Goal: Task Accomplishment & Management: Use online tool/utility

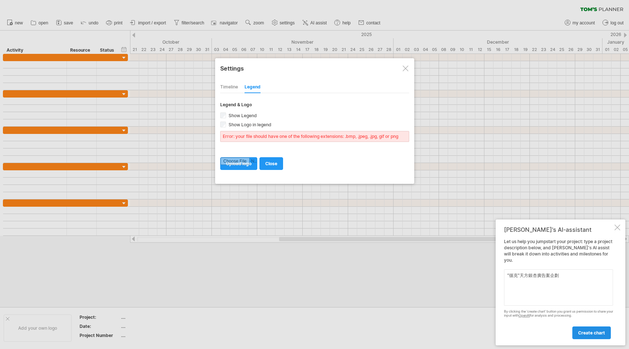
type textarea "“循克”天方銀杏廣告案企劃"
click at [603, 333] on span "create chart" at bounding box center [592, 332] width 27 height 5
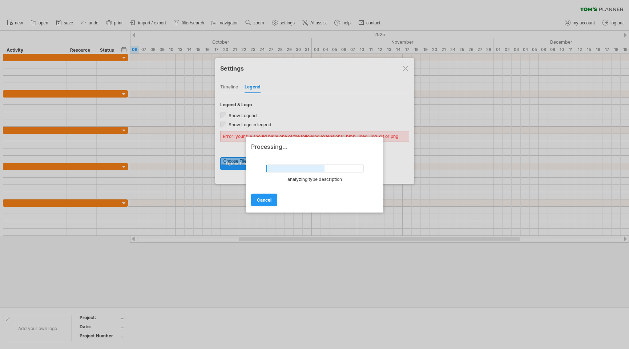
click at [403, 69] on div at bounding box center [314, 174] width 629 height 349
drag, startPoint x: 292, startPoint y: 140, endPoint x: 338, endPoint y: 199, distance: 74.6
click at [340, 203] on div "Processing... undefined set project scope cancel" at bounding box center [314, 175] width 137 height 76
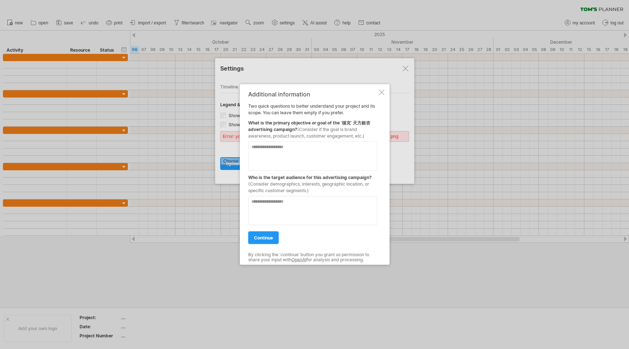
click at [331, 202] on textarea at bounding box center [312, 210] width 129 height 29
click at [380, 91] on div at bounding box center [382, 92] width 6 height 6
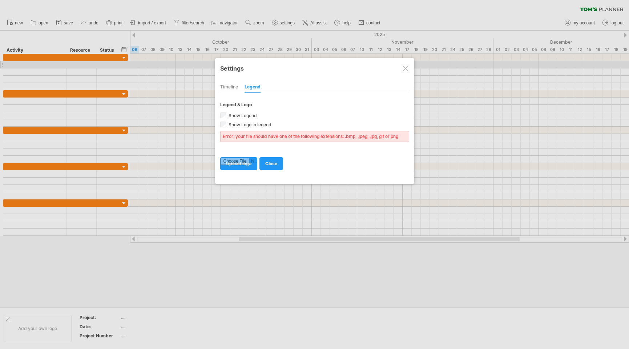
click at [407, 68] on div at bounding box center [406, 68] width 6 height 6
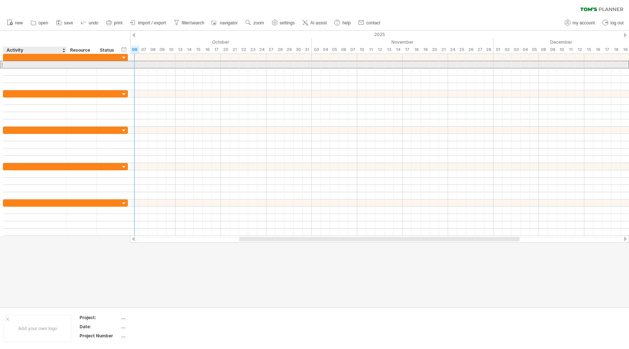
click at [36, 65] on div at bounding box center [35, 64] width 56 height 7
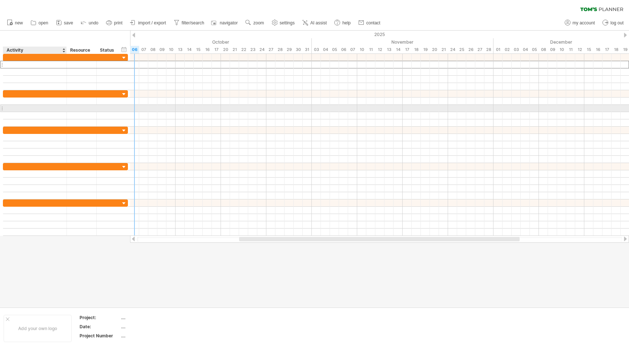
click at [35, 107] on div at bounding box center [35, 108] width 56 height 7
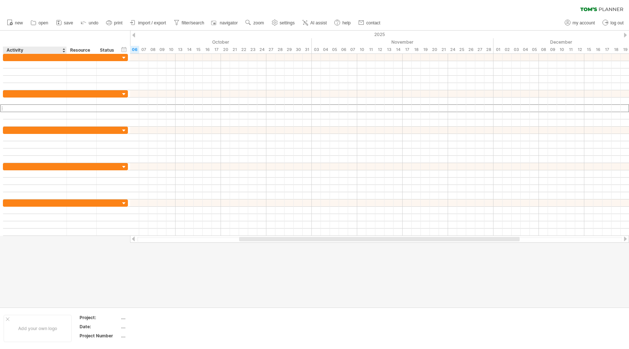
click at [44, 48] on div "Activity" at bounding box center [35, 50] width 56 height 7
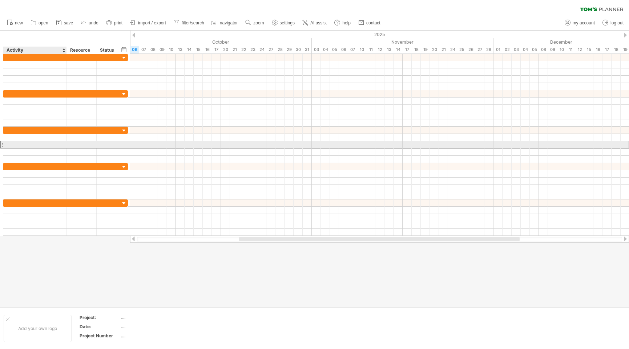
click at [48, 145] on div at bounding box center [35, 144] width 56 height 7
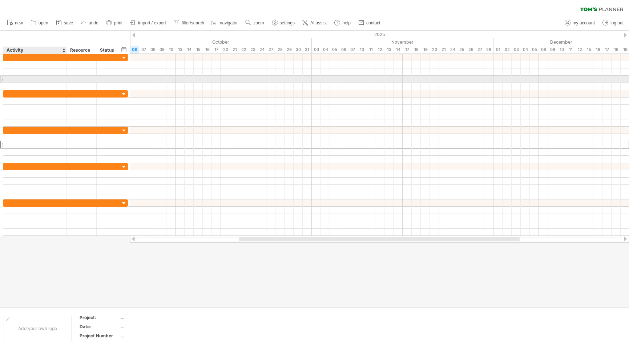
click at [24, 80] on div at bounding box center [35, 79] width 56 height 7
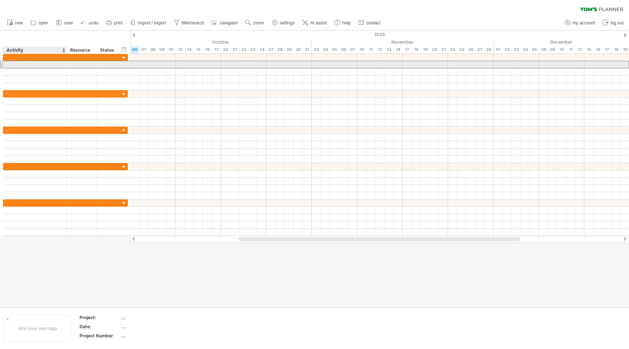
click at [16, 63] on div at bounding box center [35, 64] width 56 height 7
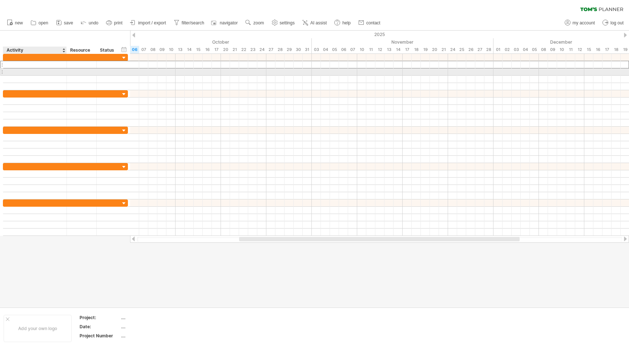
paste input "**********"
type input "**********"
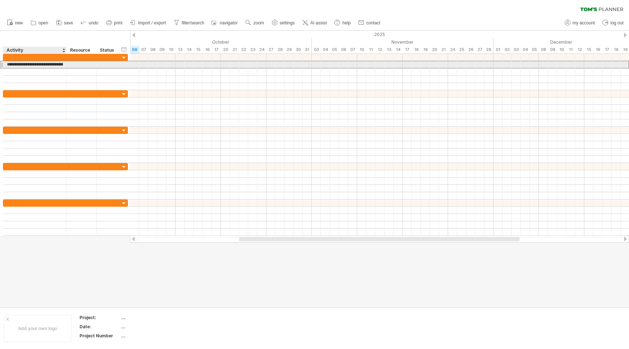
click at [42, 64] on input "**********" at bounding box center [35, 64] width 56 height 7
click at [23, 65] on div at bounding box center [35, 64] width 56 height 7
paste input "****"
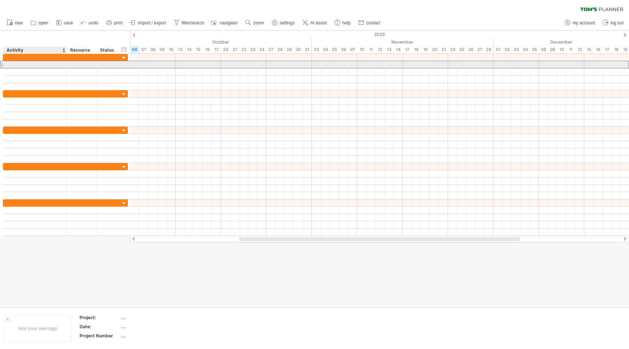
type input "****"
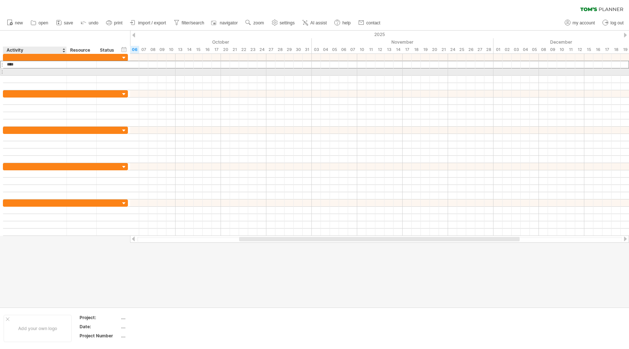
click at [23, 73] on div at bounding box center [35, 71] width 56 height 7
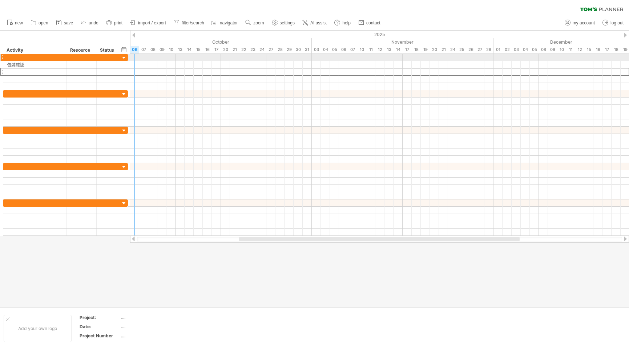
click at [135, 57] on div at bounding box center [379, 57] width 499 height 7
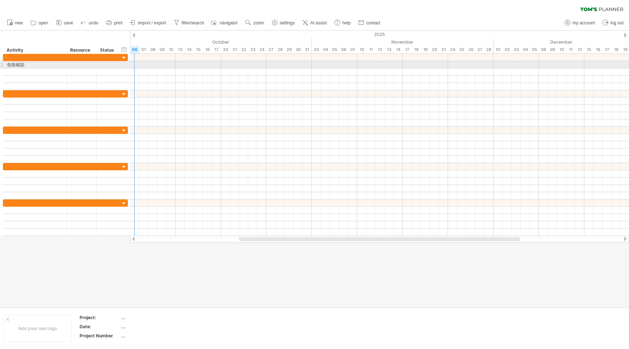
click at [132, 64] on div at bounding box center [379, 64] width 499 height 7
click at [135, 63] on div at bounding box center [379, 64] width 499 height 7
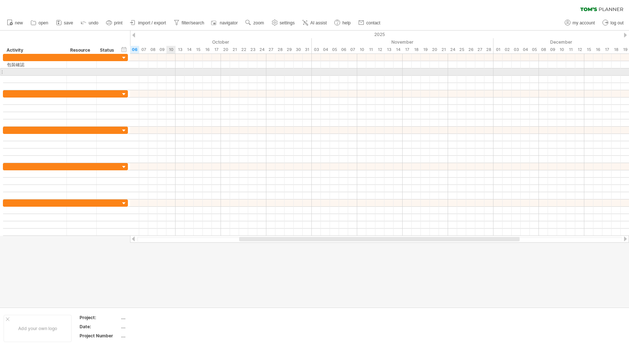
click at [170, 69] on div at bounding box center [379, 71] width 499 height 7
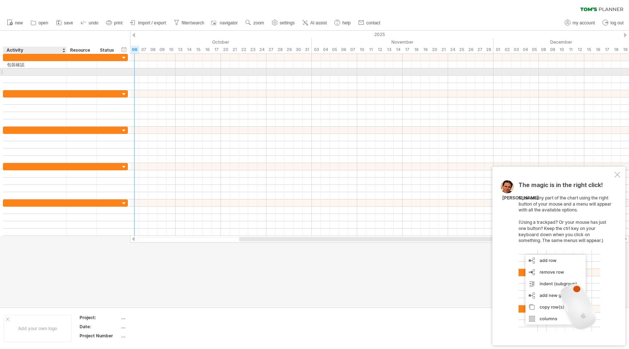
click at [20, 69] on div at bounding box center [35, 71] width 56 height 7
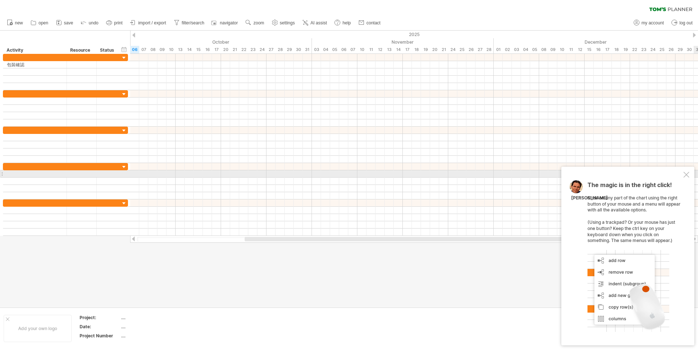
click at [629, 177] on div at bounding box center [687, 175] width 6 height 6
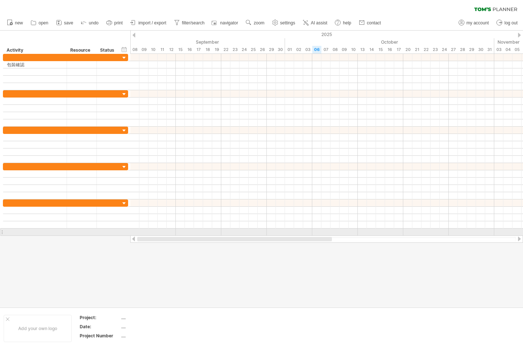
drag, startPoint x: 234, startPoint y: 235, endPoint x: 169, endPoint y: 235, distance: 64.7
click at [169, 235] on div at bounding box center [326, 238] width 392 height 7
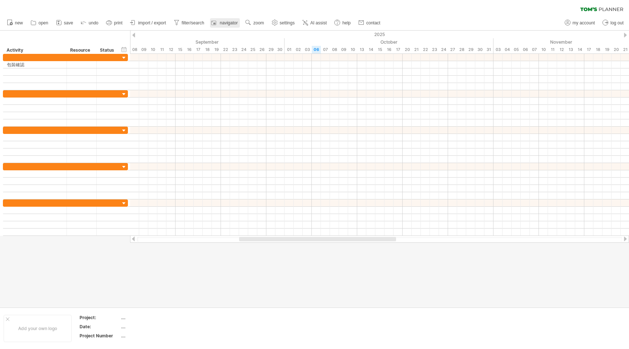
click at [235, 25] on link "navigator" at bounding box center [225, 22] width 30 height 9
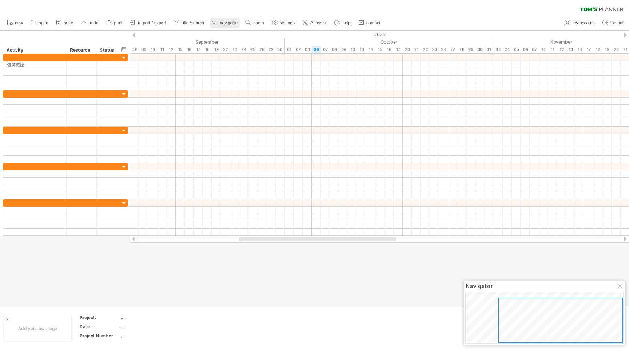
click at [235, 25] on link "navigator" at bounding box center [225, 22] width 30 height 9
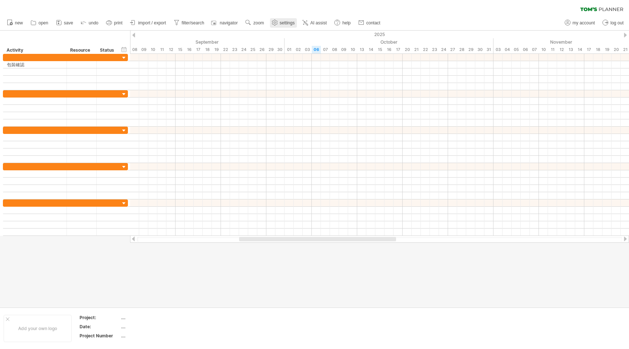
click at [287, 25] on span "settings" at bounding box center [287, 22] width 15 height 5
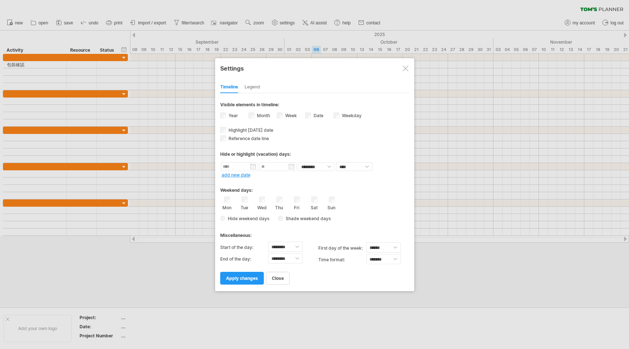
click at [251, 88] on div "Legend" at bounding box center [253, 87] width 16 height 12
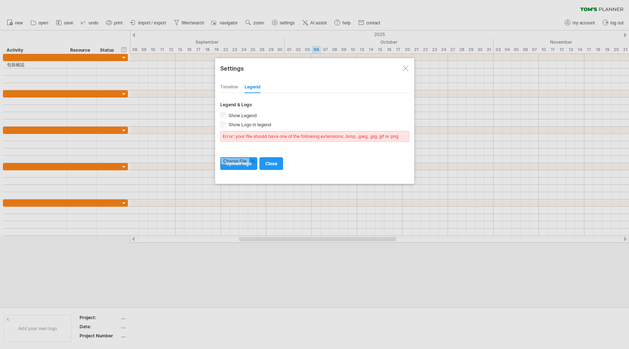
click at [227, 89] on div "Timeline" at bounding box center [229, 87] width 18 height 12
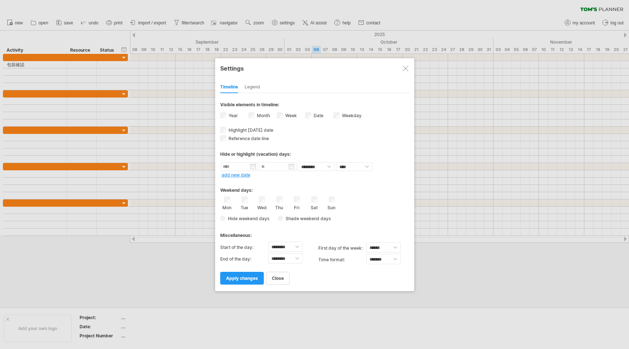
click at [406, 66] on div at bounding box center [406, 68] width 6 height 6
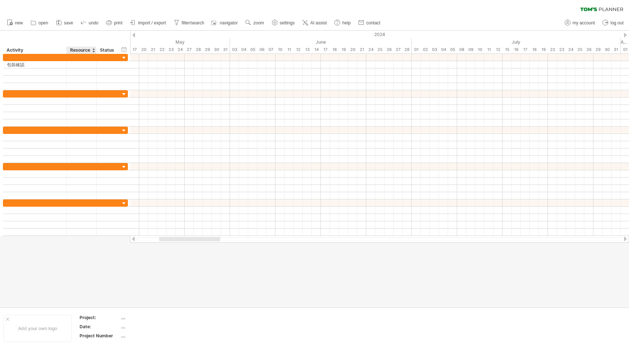
click at [81, 49] on div "Resource" at bounding box center [81, 50] width 22 height 7
click at [93, 49] on div at bounding box center [93, 50] width 3 height 7
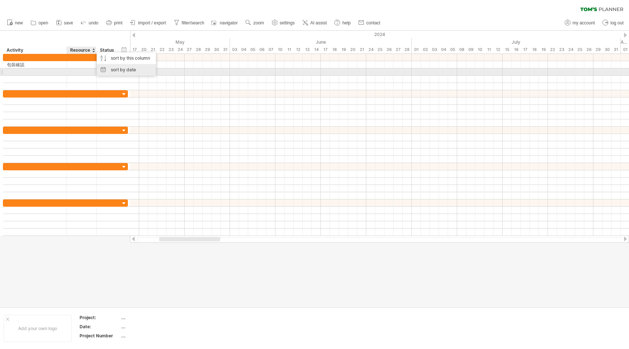
click at [103, 72] on div "sort by date" at bounding box center [126, 70] width 59 height 12
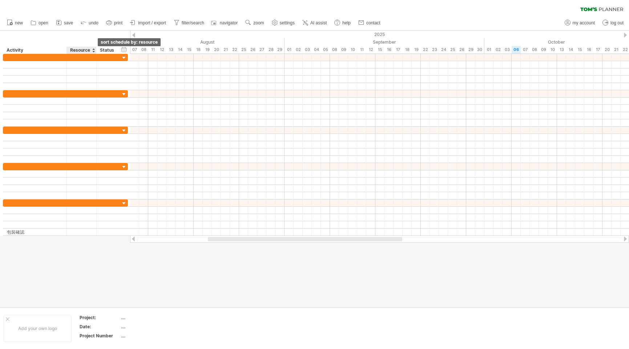
click at [94, 48] on div at bounding box center [93, 50] width 3 height 7
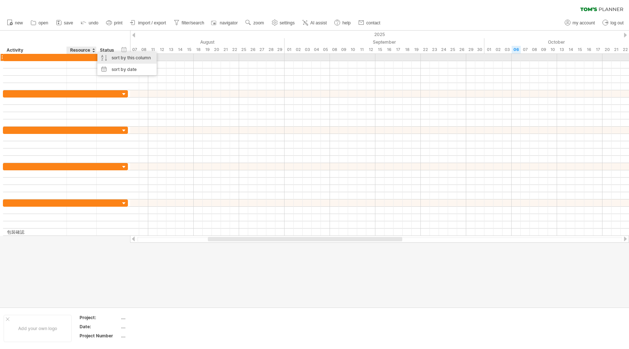
click at [103, 57] on div "sort by this column" at bounding box center [126, 58] width 59 height 12
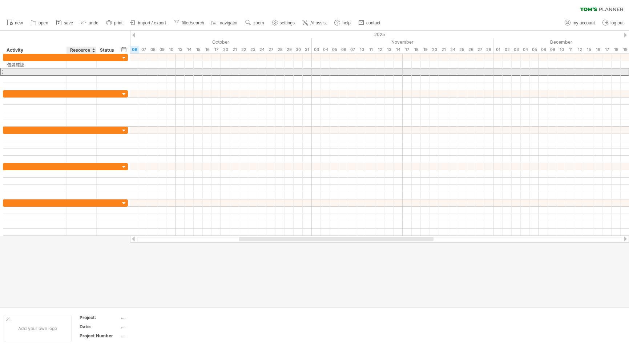
click at [39, 72] on div at bounding box center [35, 71] width 56 height 7
click at [21, 71] on div at bounding box center [35, 71] width 56 height 7
paste input "****"
type input "****"
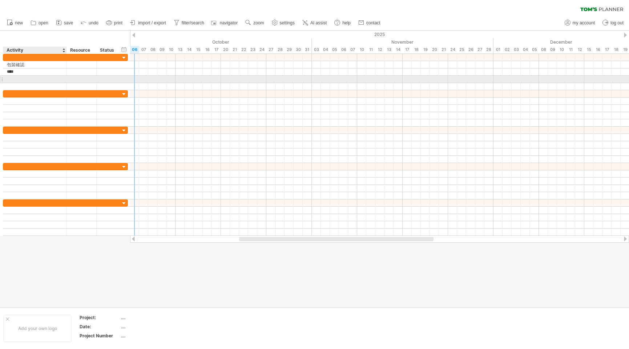
click at [27, 81] on div at bounding box center [35, 79] width 56 height 7
click at [33, 81] on div at bounding box center [35, 79] width 56 height 7
paste input "****"
type input "****"
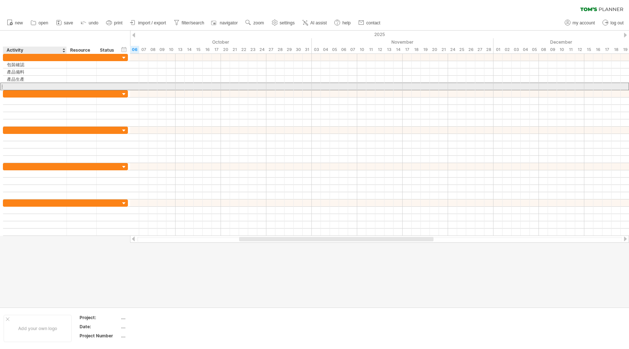
click at [22, 84] on div at bounding box center [35, 86] width 56 height 7
click at [22, 84] on input "text" at bounding box center [35, 86] width 56 height 7
paste input "******"
type input "******"
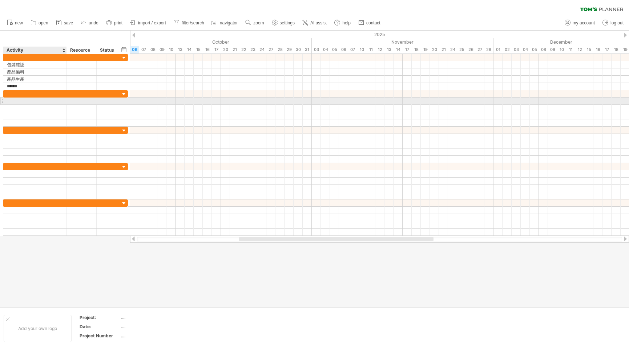
click at [20, 99] on div at bounding box center [35, 100] width 56 height 7
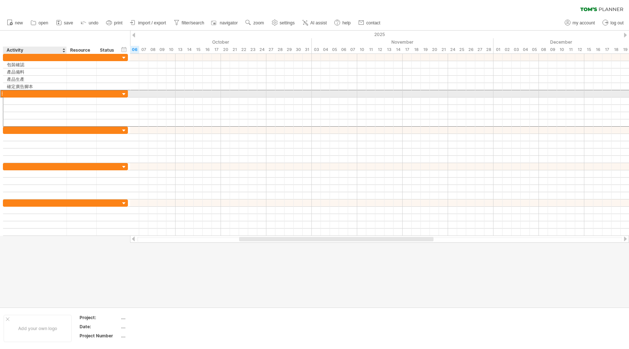
click at [20, 94] on div at bounding box center [35, 93] width 56 height 7
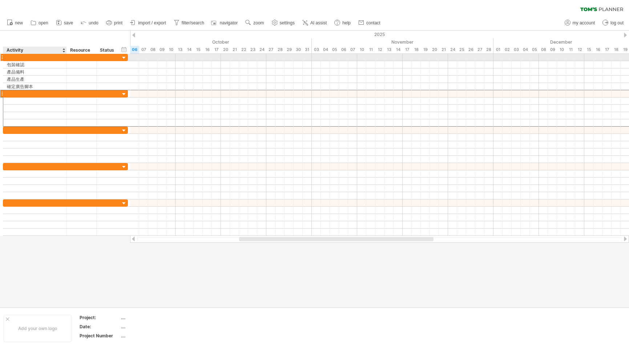
click at [25, 58] on div at bounding box center [35, 57] width 56 height 7
type input "*"
type input "******"
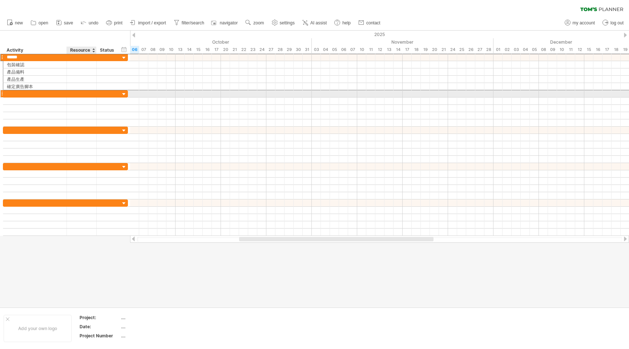
click at [68, 93] on div at bounding box center [82, 93] width 30 height 7
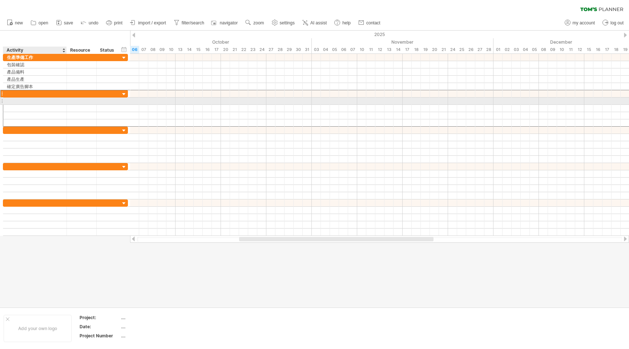
click at [45, 99] on div at bounding box center [35, 100] width 56 height 7
click at [36, 101] on div at bounding box center [35, 100] width 56 height 7
paste input "******"
type input "******"
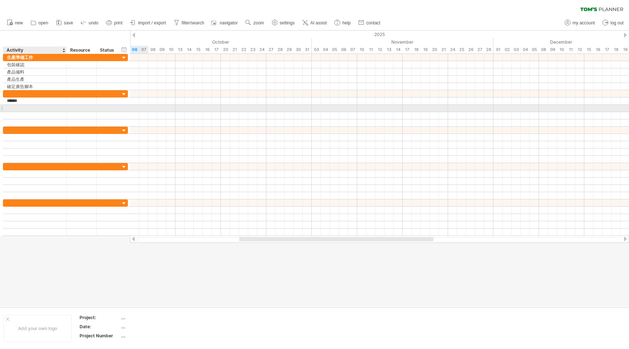
click at [33, 109] on div at bounding box center [35, 108] width 56 height 7
click at [53, 109] on div at bounding box center [35, 108] width 56 height 7
paste input "*******"
type input "*******"
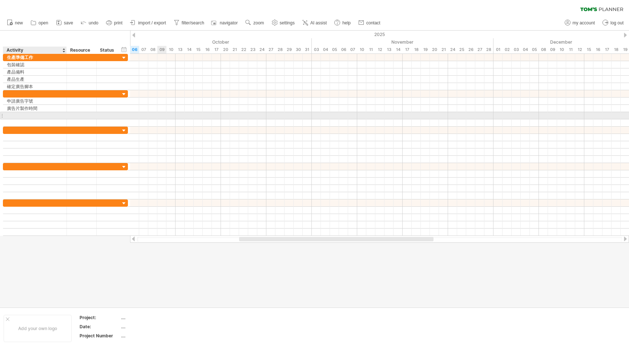
click at [27, 114] on div at bounding box center [35, 115] width 56 height 7
paste input "*****"
type input "*****"
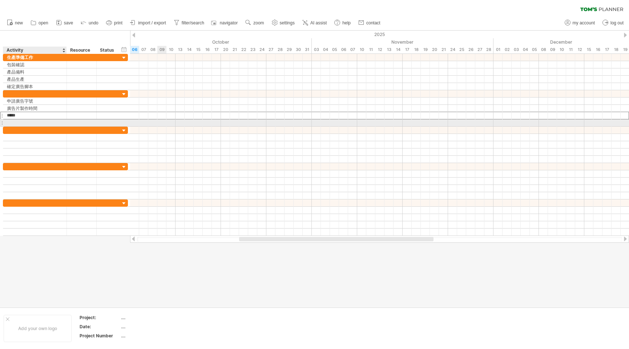
click at [22, 125] on div at bounding box center [35, 122] width 56 height 7
click at [29, 123] on div at bounding box center [35, 122] width 56 height 7
paste input "*****"
type input "*****"
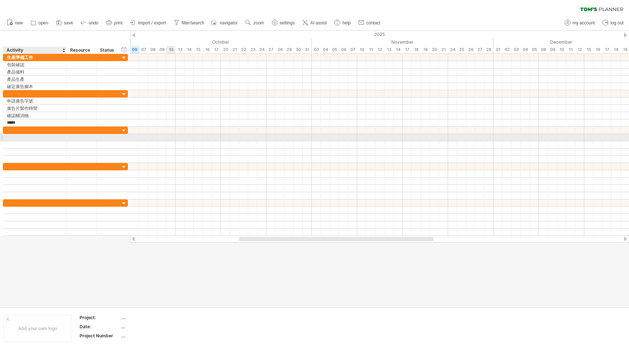
click at [14, 136] on div at bounding box center [35, 137] width 56 height 7
click at [32, 136] on div at bounding box center [35, 137] width 56 height 7
paste input "**********"
type input "**********"
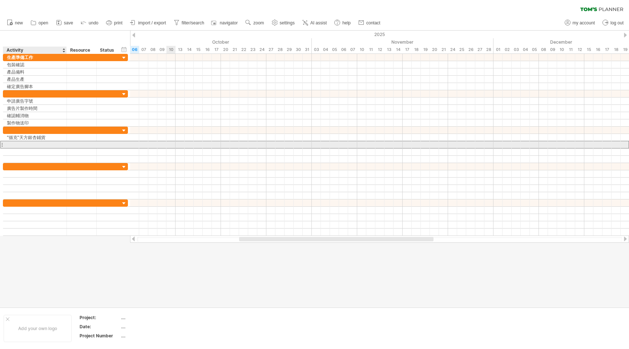
click at [24, 145] on div at bounding box center [35, 144] width 56 height 7
click at [35, 144] on div at bounding box center [35, 144] width 56 height 7
paste input "******"
type input "******"
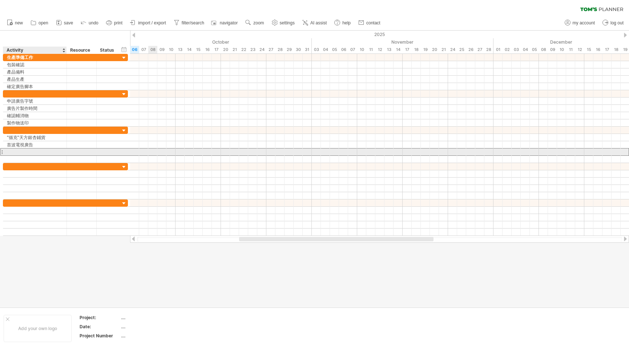
click at [10, 150] on div at bounding box center [35, 151] width 56 height 7
paste input "****"
type input "****"
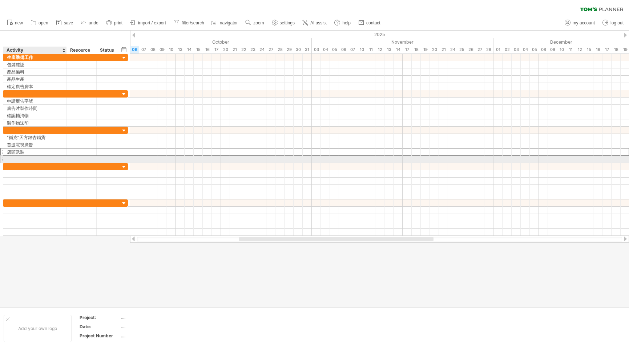
click at [32, 159] on div at bounding box center [35, 159] width 56 height 7
paste input "**********"
type input "**********"
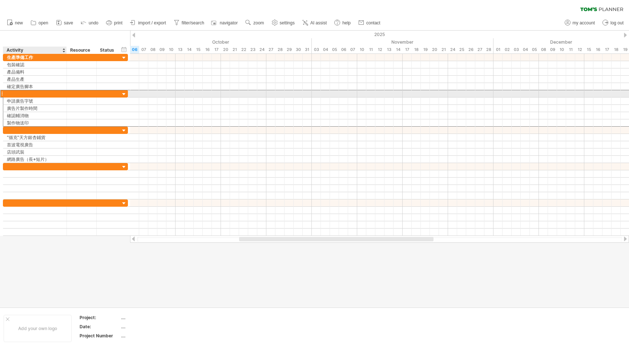
click at [32, 96] on div at bounding box center [35, 93] width 56 height 7
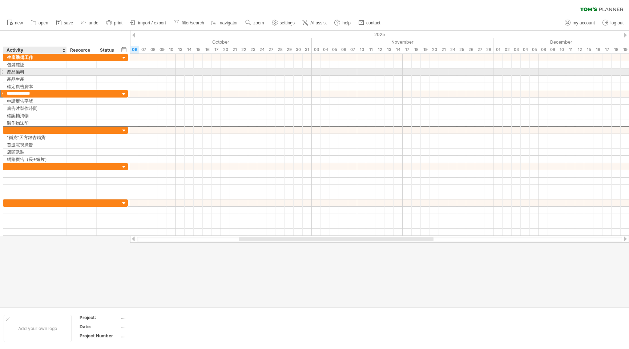
type input "**********"
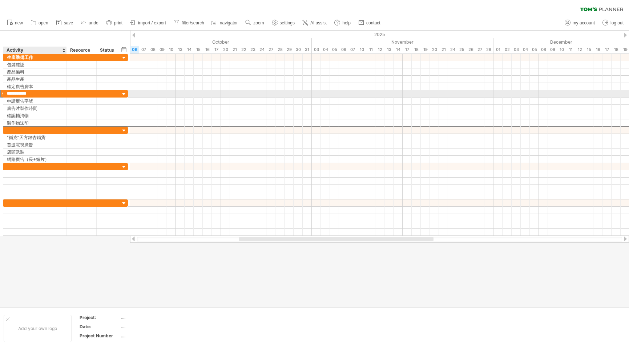
click at [31, 95] on input "**********" at bounding box center [35, 93] width 56 height 7
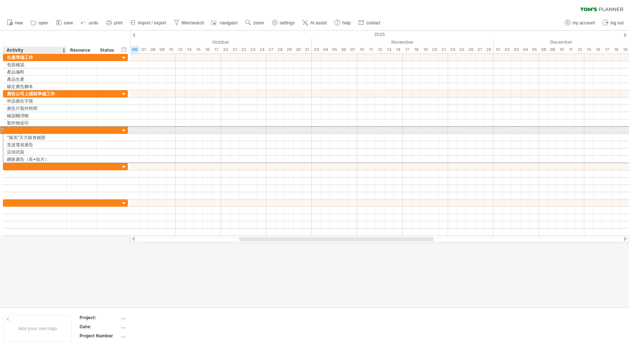
click at [28, 131] on div at bounding box center [35, 130] width 56 height 7
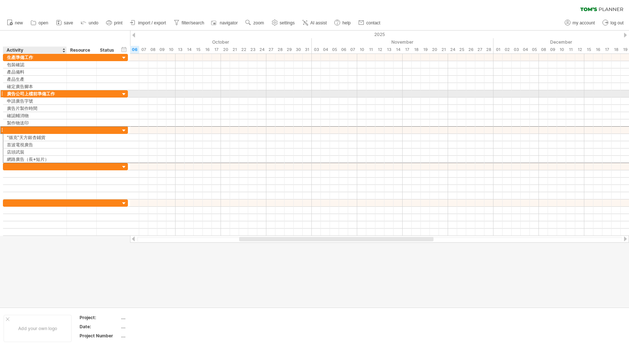
click at [46, 92] on div "廣告公司上檔前準備工作" at bounding box center [35, 93] width 56 height 7
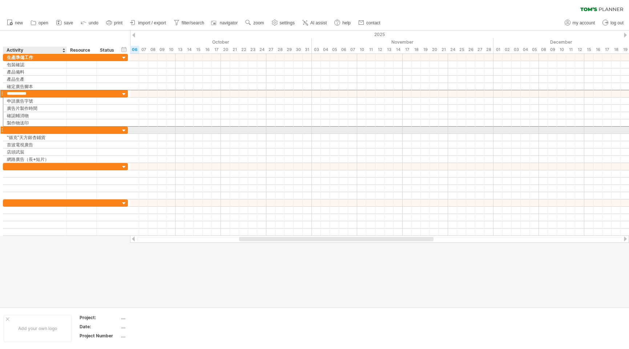
click at [25, 129] on div at bounding box center [35, 130] width 56 height 7
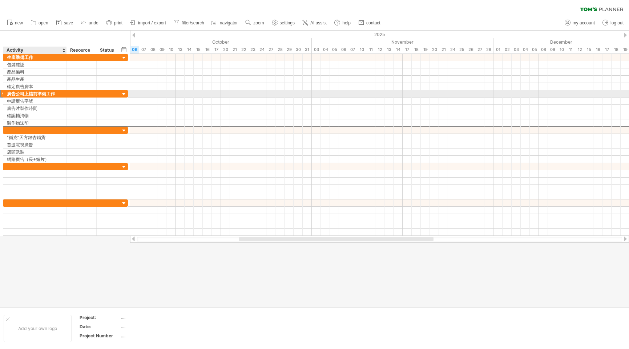
click at [49, 92] on div "廣告公司上檔前準備工作" at bounding box center [35, 93] width 56 height 7
click at [49, 92] on input "**********" at bounding box center [35, 93] width 56 height 7
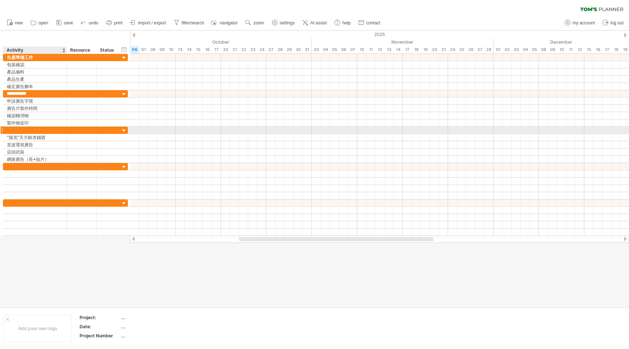
click at [39, 131] on div at bounding box center [35, 130] width 56 height 7
click at [39, 131] on input "text" at bounding box center [35, 130] width 56 height 7
type input "*"
type input "******"
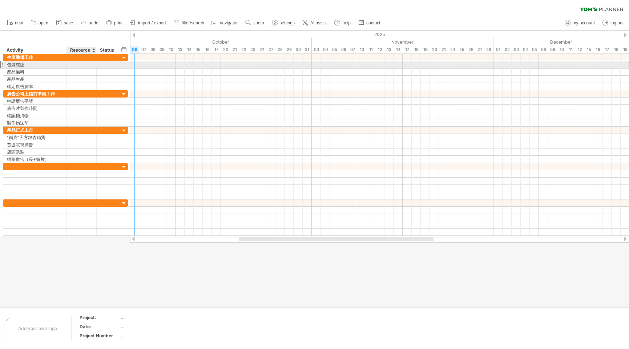
click at [85, 67] on div at bounding box center [82, 64] width 22 height 7
click at [134, 66] on div at bounding box center [379, 65] width 499 height 8
click at [32, 66] on div "包裝確認" at bounding box center [35, 64] width 56 height 7
click at [19, 65] on input "****" at bounding box center [35, 64] width 56 height 7
click at [85, 65] on div at bounding box center [82, 64] width 22 height 7
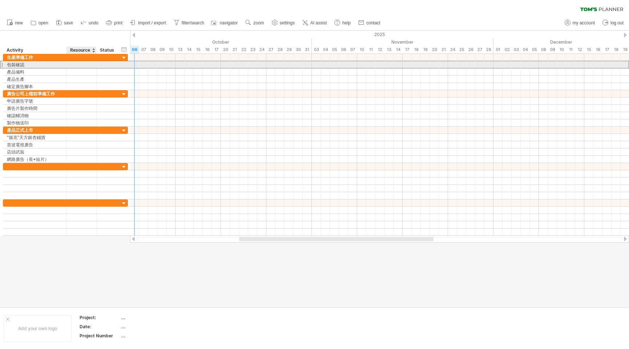
type input "*"
type input "**********"
click at [84, 64] on div "[DATE]" at bounding box center [82, 64] width 22 height 7
click at [84, 64] on input "**********" at bounding box center [82, 64] width 22 height 7
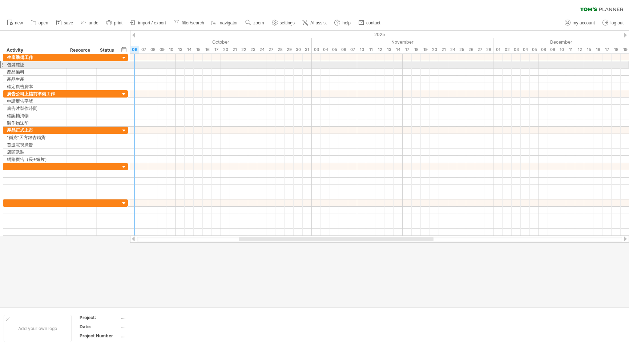
click at [133, 68] on div at bounding box center [379, 65] width 499 height 8
click at [133, 66] on div at bounding box center [379, 64] width 499 height 7
click at [133, 65] on div at bounding box center [379, 64] width 499 height 7
click at [136, 64] on div at bounding box center [379, 64] width 499 height 7
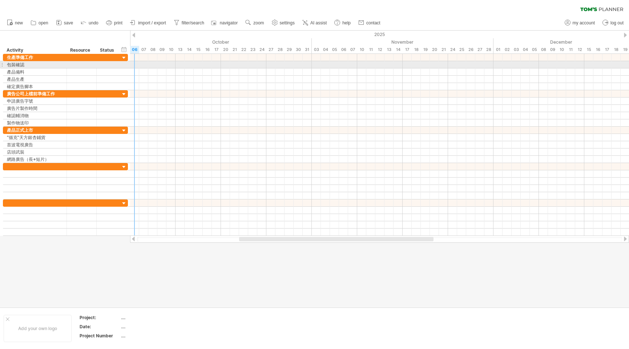
click at [136, 64] on div at bounding box center [379, 64] width 499 height 7
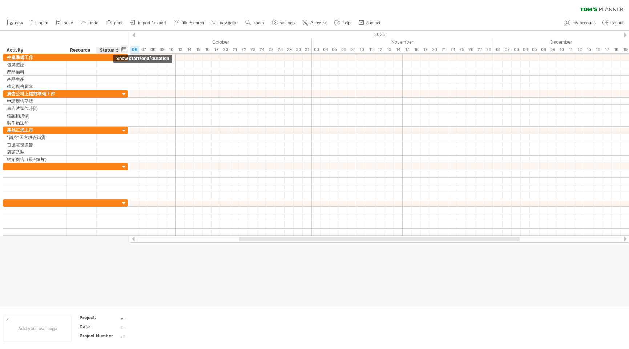
click at [125, 51] on div "hide start/end/duration show start/end/duration" at bounding box center [124, 49] width 7 height 8
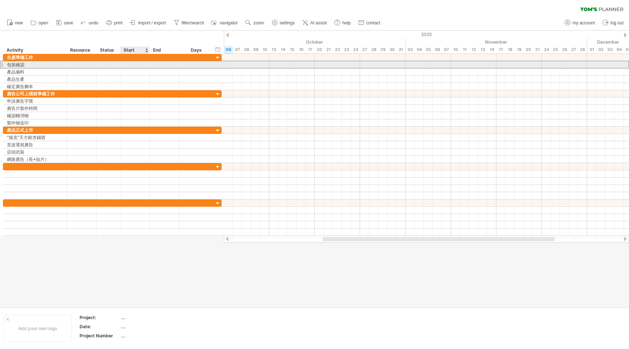
click at [131, 65] on div at bounding box center [134, 64] width 29 height 7
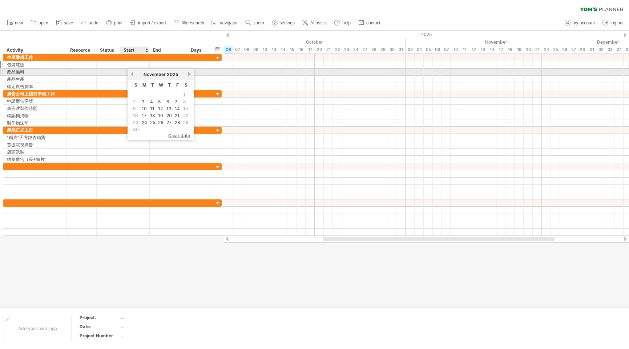
click at [133, 73] on link "previous" at bounding box center [131, 73] width 5 height 5
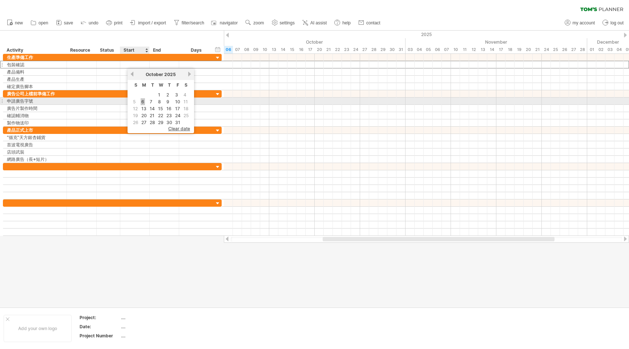
click at [144, 101] on link "6" at bounding box center [143, 101] width 4 height 7
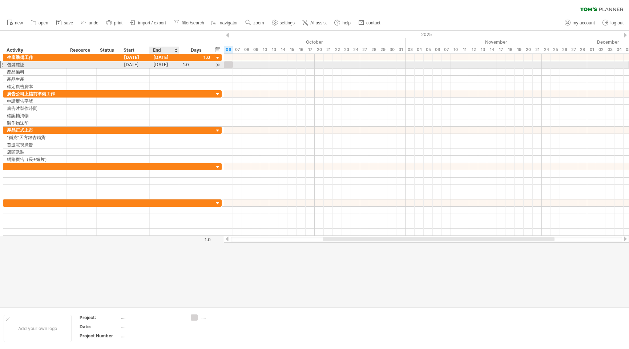
click at [161, 65] on div "[DATE]" at bounding box center [164, 64] width 29 height 7
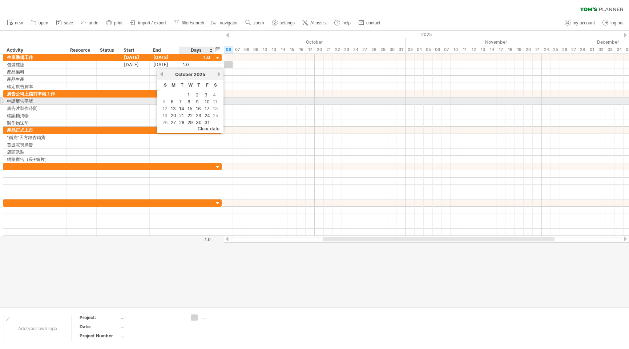
click at [205, 101] on link "10" at bounding box center [207, 101] width 7 height 7
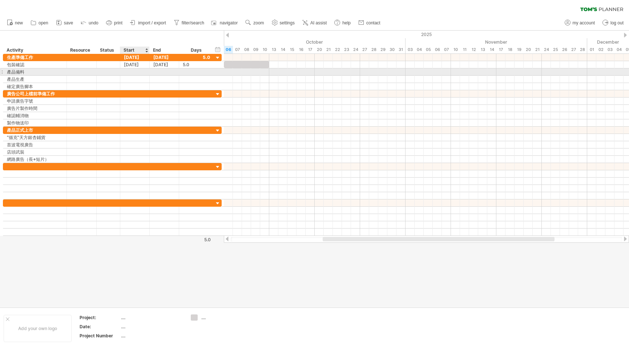
click at [126, 71] on div at bounding box center [134, 71] width 29 height 7
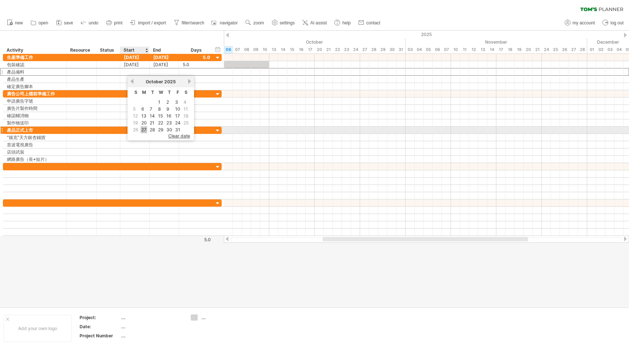
click at [145, 131] on link "27" at bounding box center [144, 129] width 7 height 7
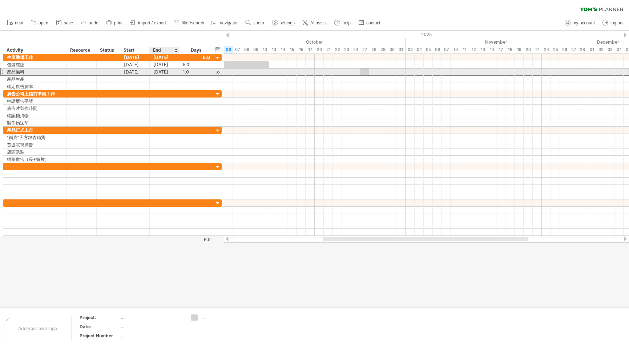
click at [167, 71] on div "[DATE]" at bounding box center [164, 71] width 29 height 7
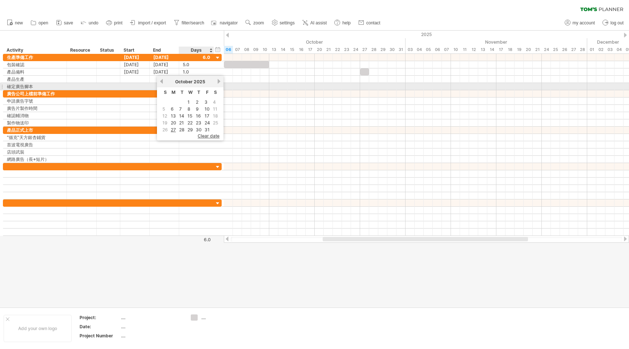
click at [220, 83] on link "next" at bounding box center [218, 81] width 5 height 5
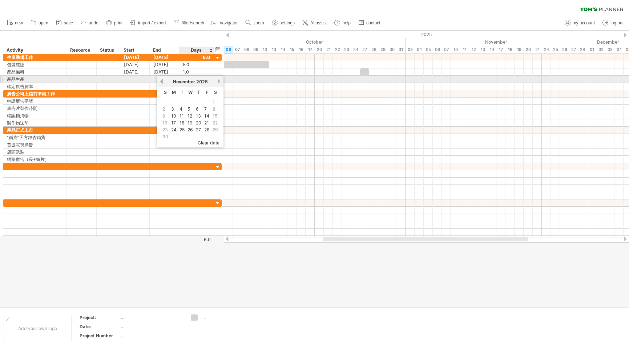
click at [216, 81] on div "[DATE]" at bounding box center [190, 81] width 53 height 5
click at [221, 81] on link "next" at bounding box center [218, 81] width 5 height 5
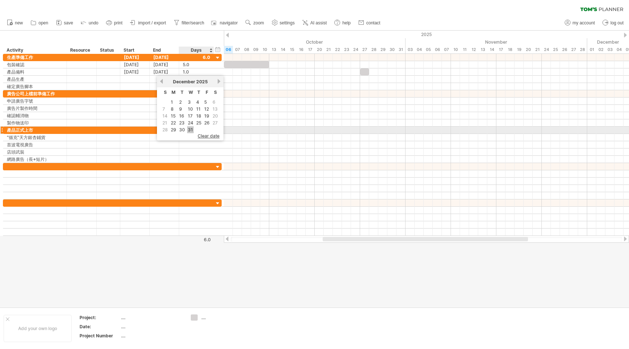
click at [193, 130] on link "31" at bounding box center [190, 129] width 7 height 7
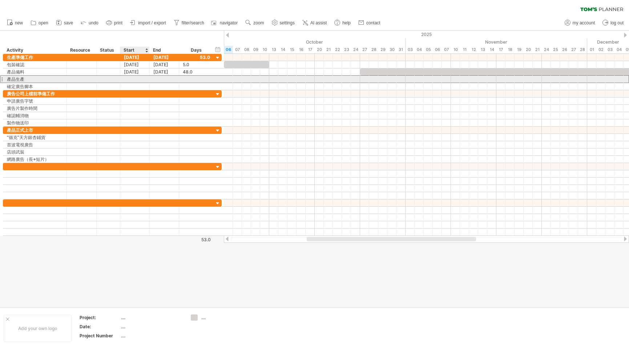
click at [129, 79] on div at bounding box center [134, 79] width 29 height 7
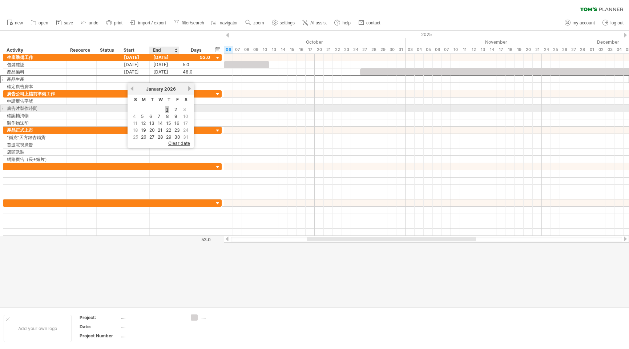
click at [168, 110] on link "1" at bounding box center [167, 109] width 4 height 7
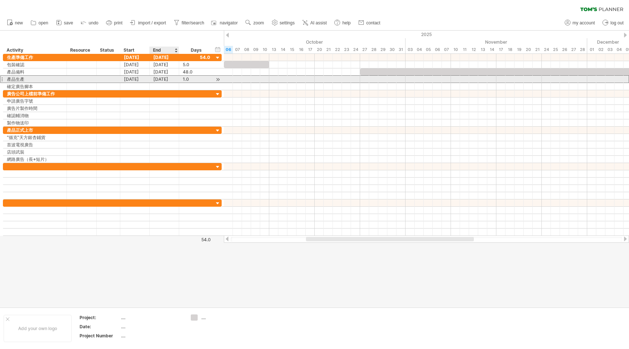
click at [168, 80] on div "[DATE]" at bounding box center [164, 79] width 29 height 7
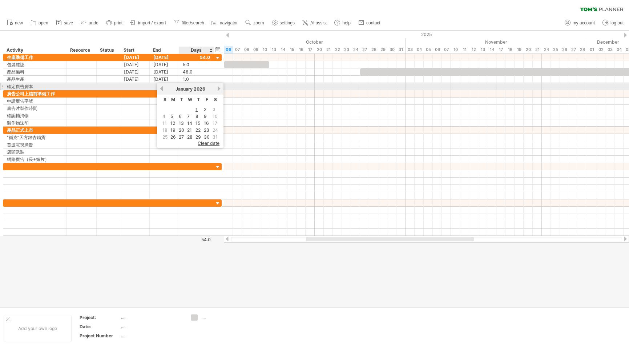
click at [220, 89] on link "next" at bounding box center [218, 88] width 5 height 5
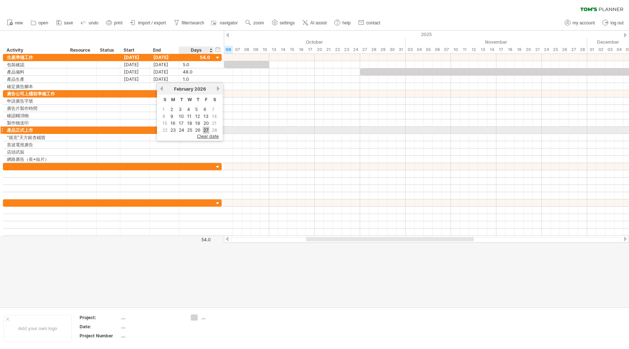
click at [207, 130] on link "27" at bounding box center [206, 130] width 7 height 7
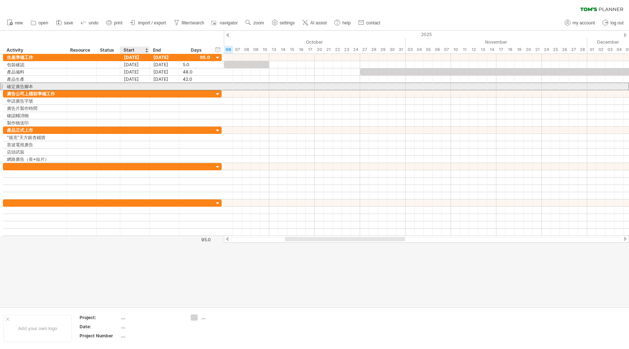
click at [134, 87] on div at bounding box center [134, 86] width 29 height 7
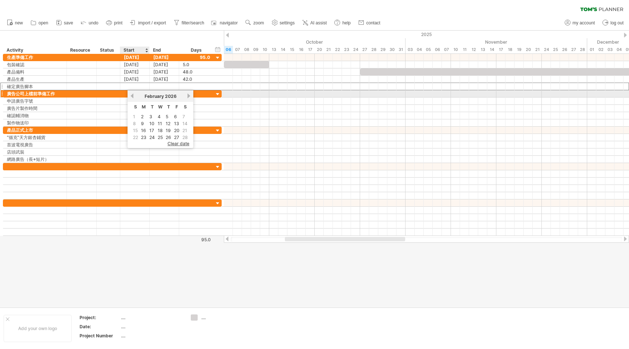
click at [131, 96] on link "previous" at bounding box center [131, 95] width 5 height 5
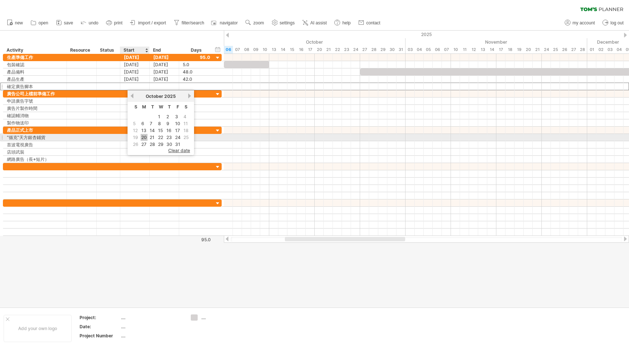
click at [142, 135] on link "20" at bounding box center [144, 137] width 7 height 7
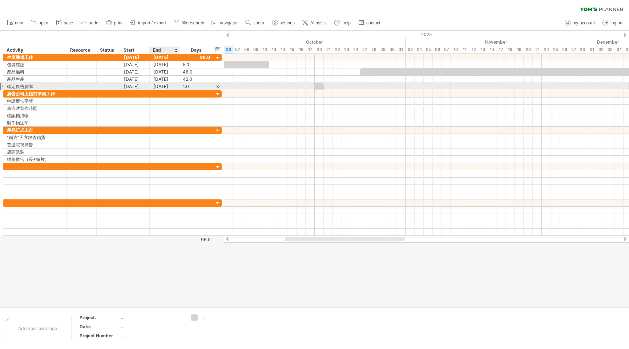
click at [163, 84] on div "[DATE]" at bounding box center [164, 86] width 29 height 7
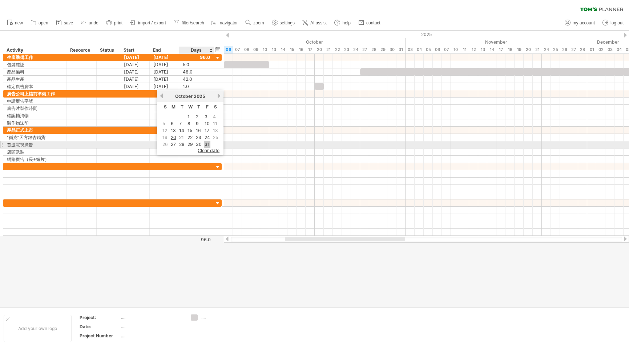
click at [209, 145] on link "31" at bounding box center [207, 144] width 7 height 7
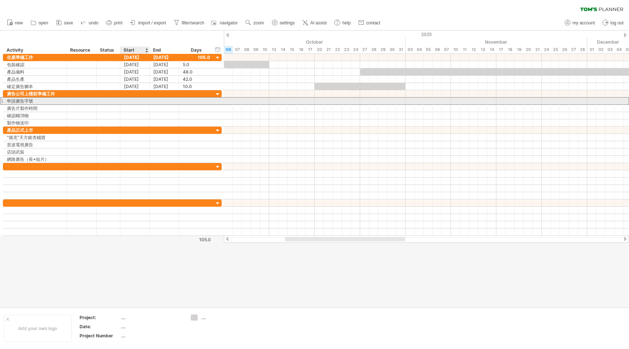
click at [129, 100] on div at bounding box center [134, 100] width 29 height 7
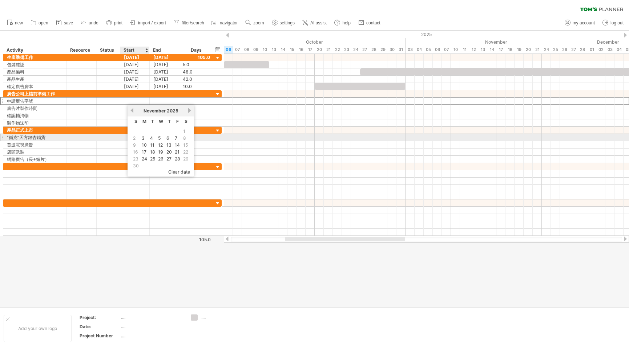
click at [143, 138] on link "3" at bounding box center [143, 138] width 4 height 7
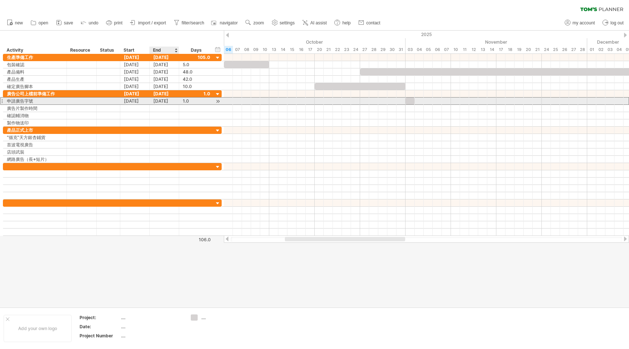
click at [168, 102] on div "[DATE]" at bounding box center [164, 100] width 29 height 7
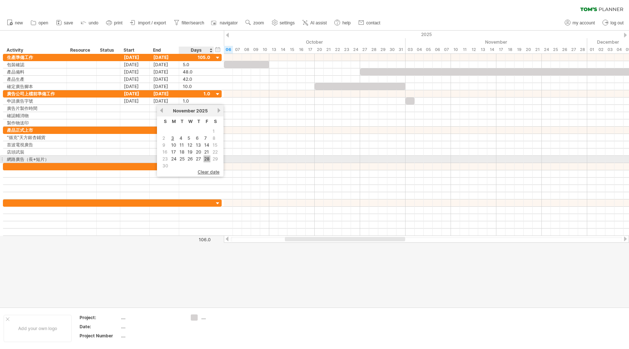
click at [205, 161] on link "28" at bounding box center [207, 158] width 7 height 7
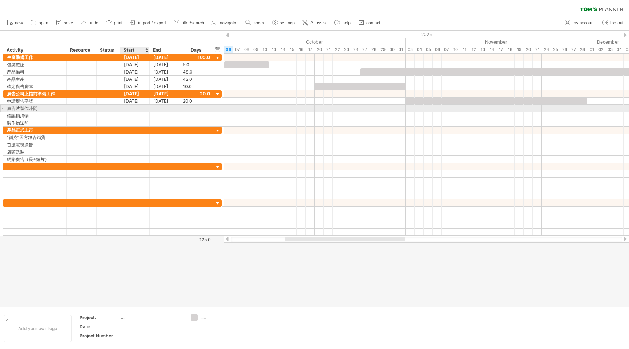
click at [127, 106] on div at bounding box center [134, 108] width 29 height 7
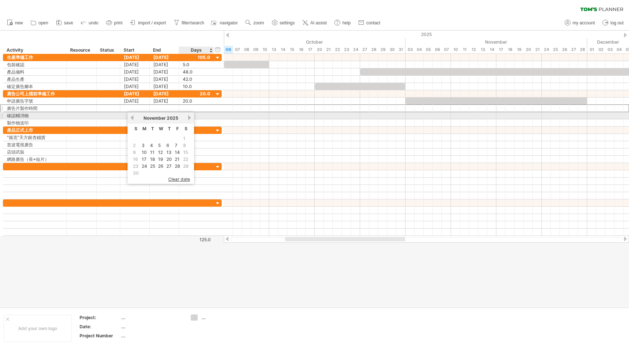
click at [191, 117] on link "next" at bounding box center [189, 117] width 5 height 5
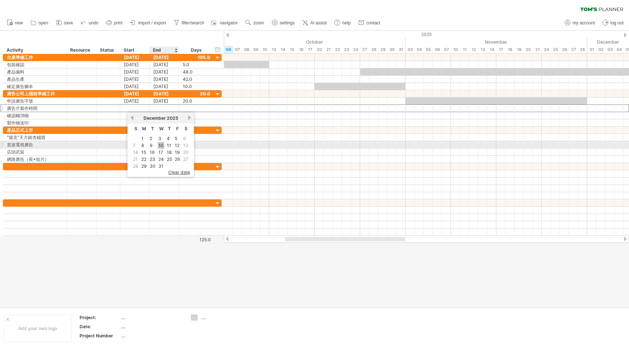
click at [160, 145] on link "10" at bounding box center [161, 145] width 7 height 7
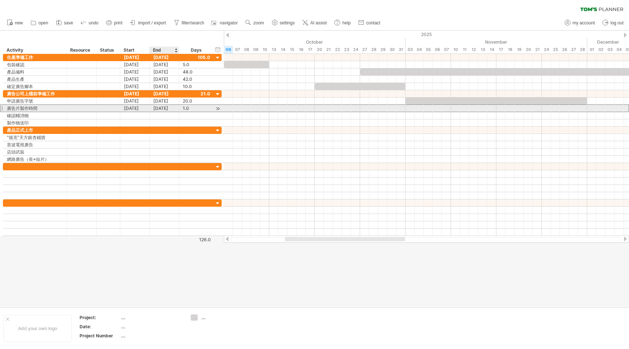
click at [165, 109] on div "[DATE]" at bounding box center [164, 108] width 29 height 7
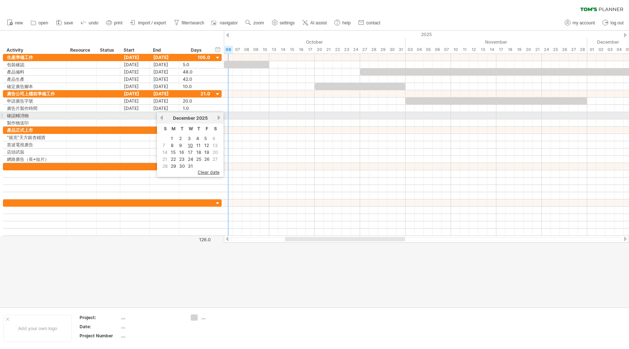
click at [219, 118] on link "next" at bounding box center [218, 117] width 5 height 5
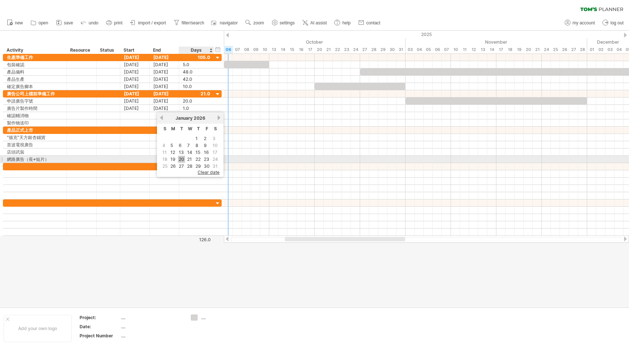
click at [184, 160] on link "20" at bounding box center [181, 159] width 7 height 7
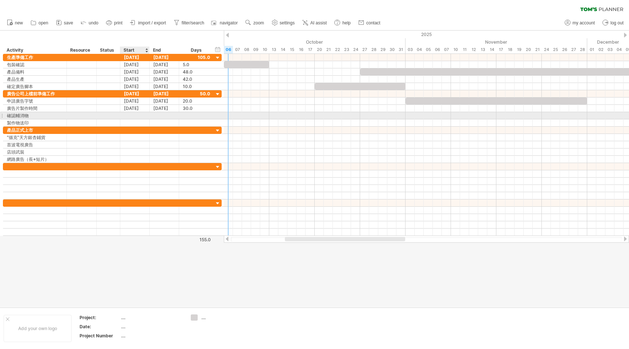
click at [133, 113] on div at bounding box center [134, 115] width 29 height 7
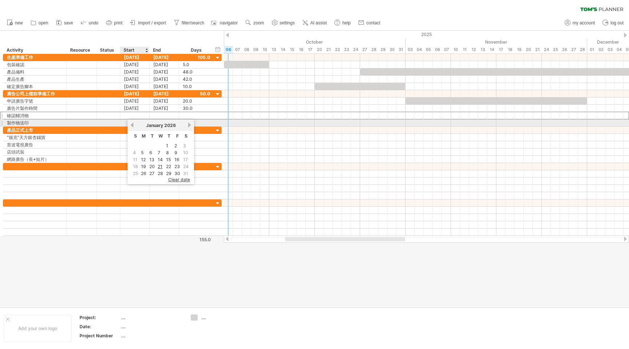
click at [132, 126] on link "previous" at bounding box center [131, 124] width 5 height 5
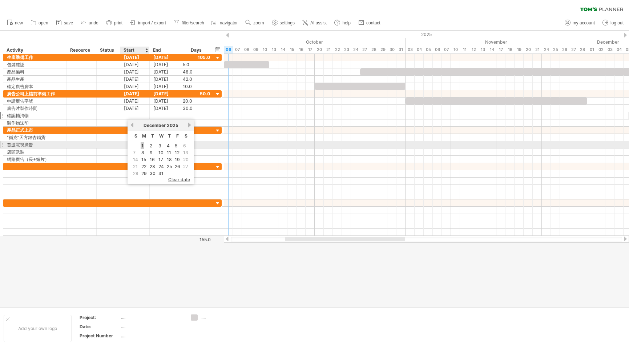
click at [143, 146] on link "1" at bounding box center [143, 145] width 4 height 7
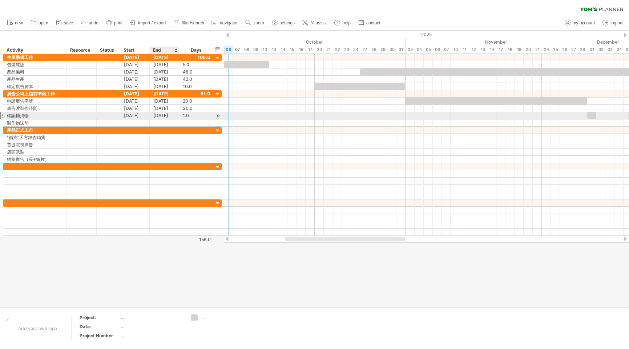
click at [169, 115] on div "[DATE]" at bounding box center [164, 115] width 29 height 7
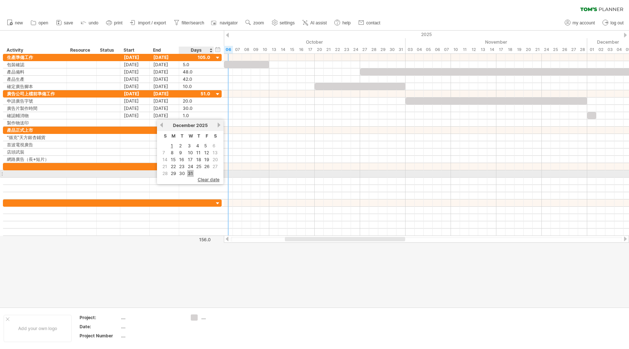
click at [190, 173] on link "31" at bounding box center [190, 173] width 7 height 7
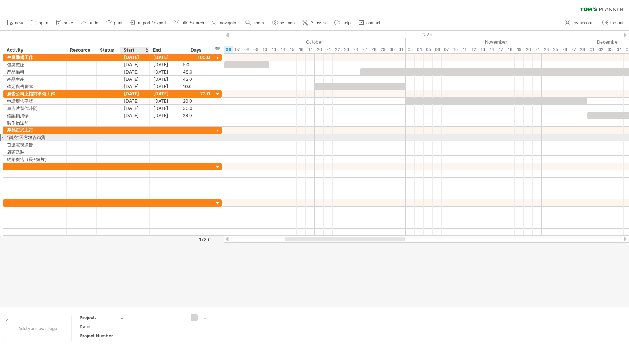
click at [128, 137] on div at bounding box center [134, 137] width 29 height 7
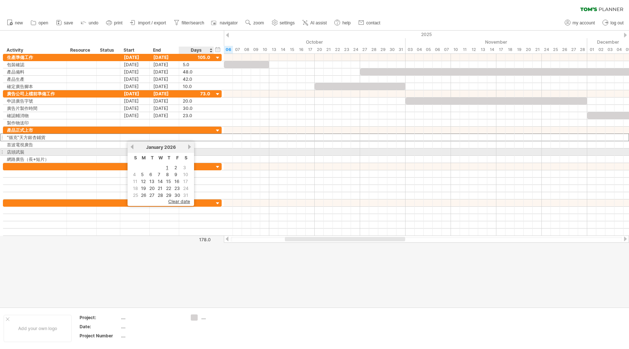
click at [189, 148] on link "next" at bounding box center [189, 146] width 5 height 5
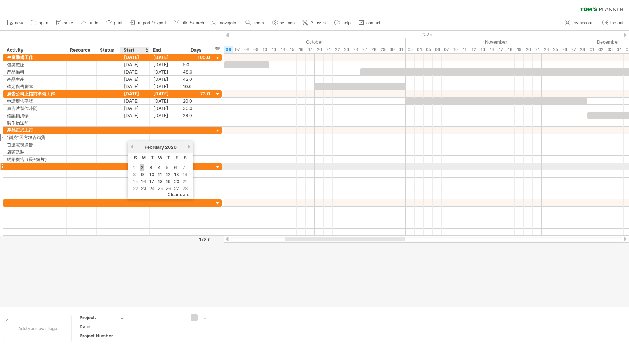
click at [142, 170] on link "2" at bounding box center [142, 167] width 4 height 7
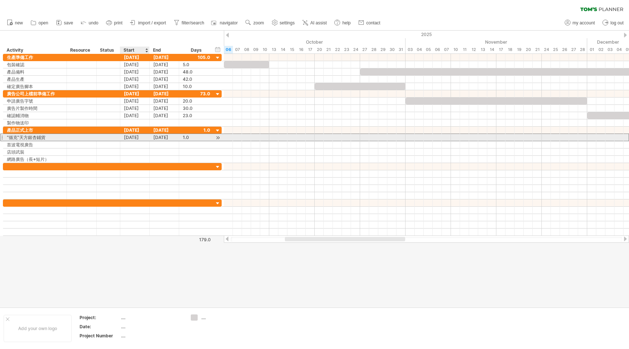
click at [139, 137] on div "[DATE]" at bounding box center [134, 137] width 29 height 7
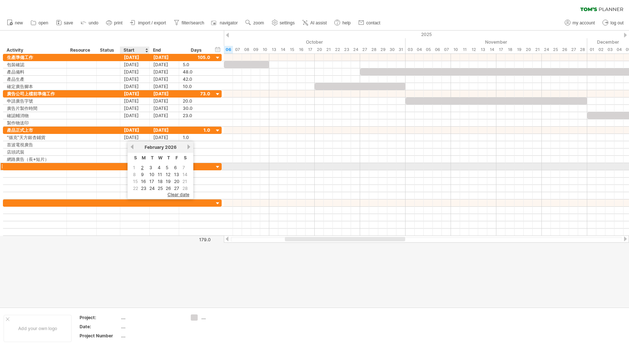
click at [142, 168] on link "2" at bounding box center [142, 167] width 4 height 7
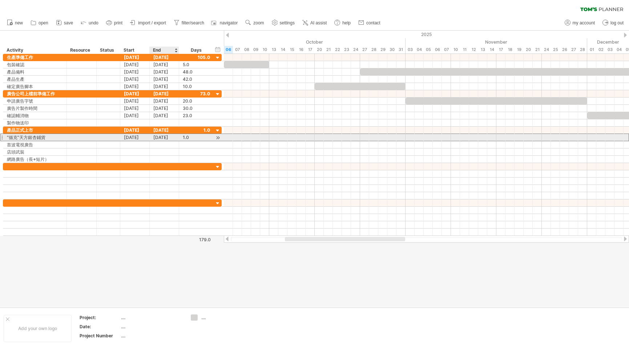
click at [167, 138] on div "[DATE]" at bounding box center [164, 137] width 29 height 7
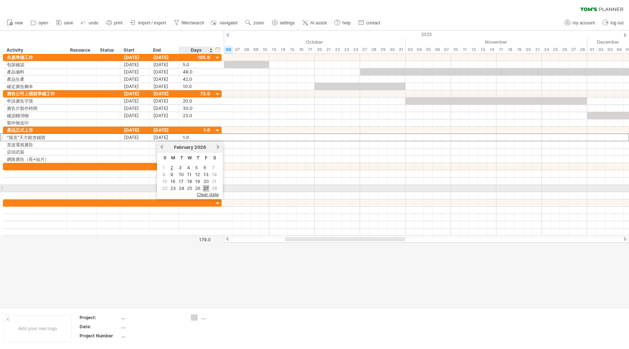
click at [207, 190] on link "27" at bounding box center [206, 188] width 7 height 7
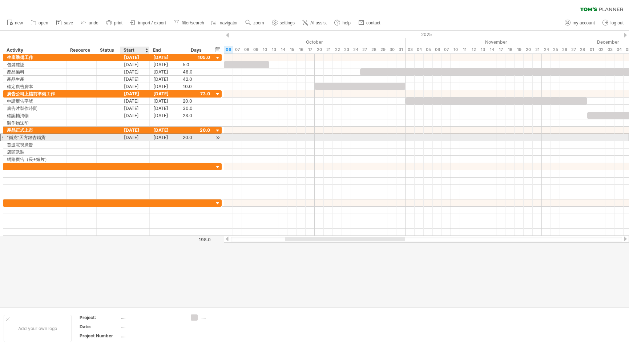
click at [142, 138] on div "[DATE]" at bounding box center [134, 137] width 29 height 7
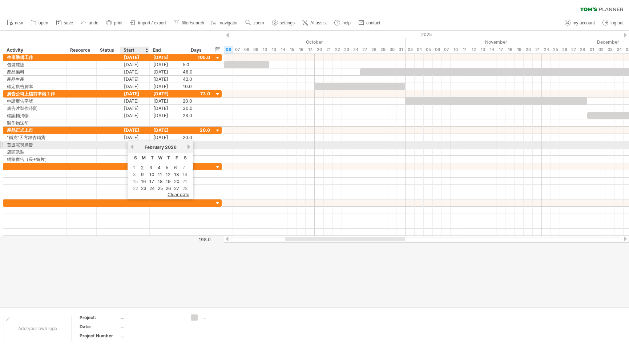
click at [132, 147] on link "previous" at bounding box center [131, 146] width 5 height 5
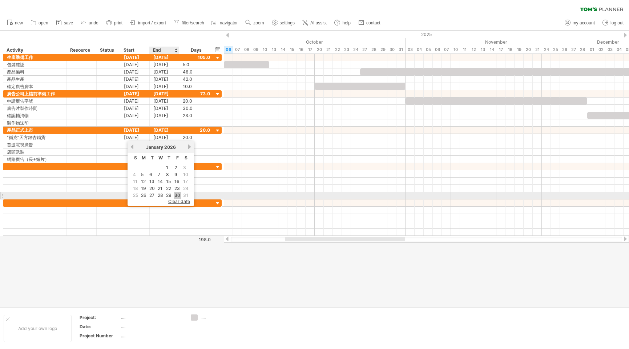
click at [178, 195] on link "30" at bounding box center [177, 195] width 7 height 7
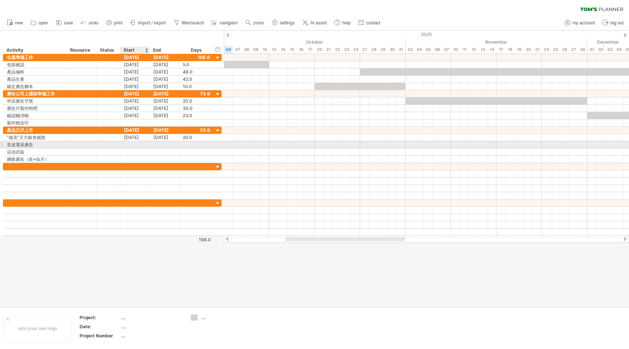
click at [135, 142] on div at bounding box center [134, 144] width 29 height 7
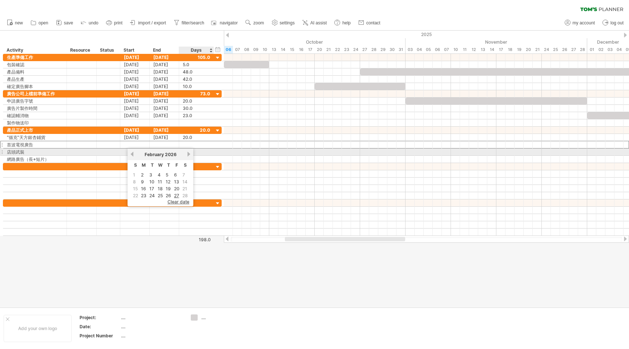
click at [187, 154] on div "[DATE]" at bounding box center [161, 154] width 52 height 5
click at [189, 153] on link "next" at bounding box center [188, 153] width 5 height 5
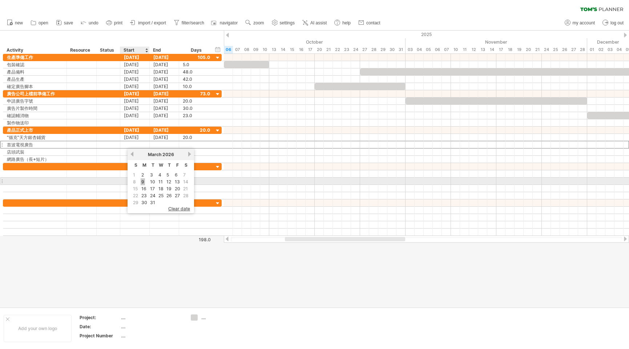
click at [144, 180] on link "9" at bounding box center [143, 181] width 4 height 7
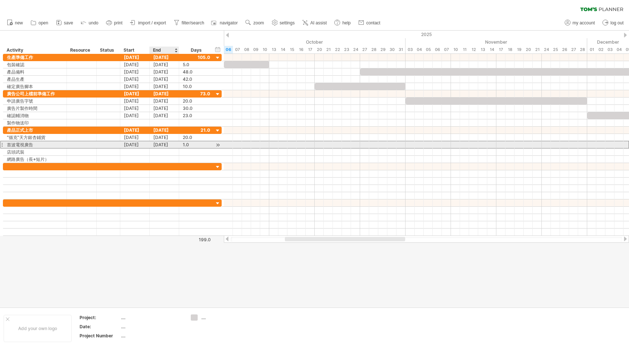
click at [163, 145] on div "[DATE]" at bounding box center [164, 144] width 29 height 7
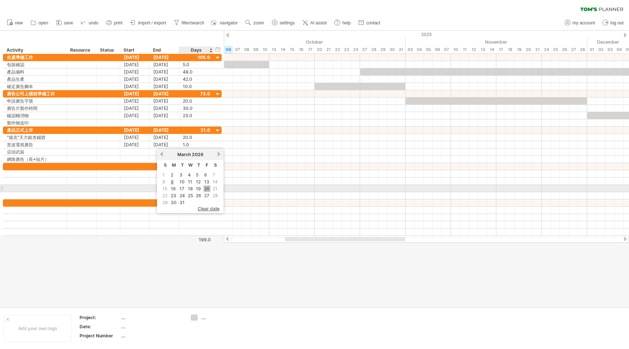
click at [206, 189] on link "20" at bounding box center [207, 188] width 7 height 7
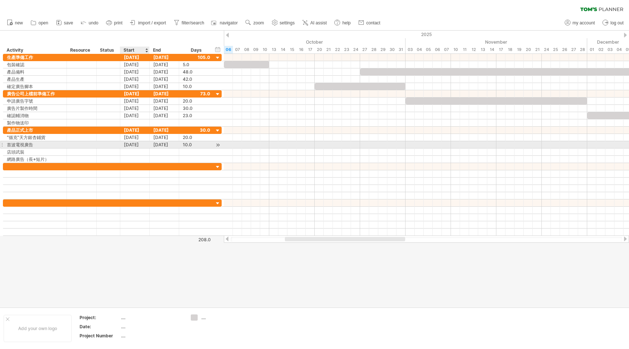
click at [140, 146] on div "[DATE]" at bounding box center [134, 144] width 29 height 7
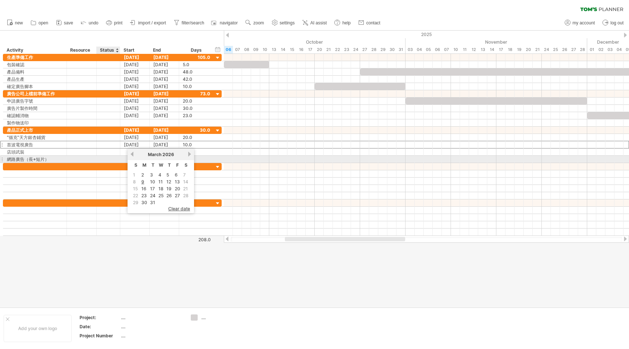
click at [106, 157] on div at bounding box center [108, 159] width 16 height 7
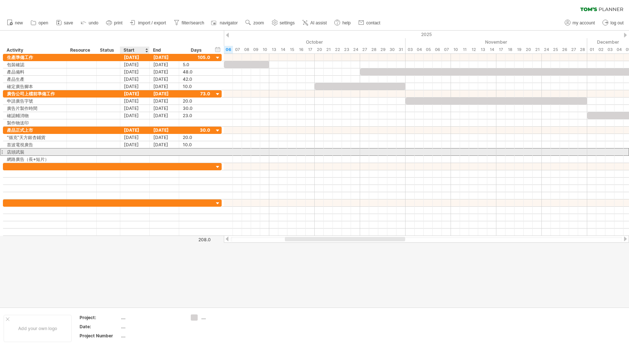
click at [131, 152] on div at bounding box center [134, 151] width 29 height 7
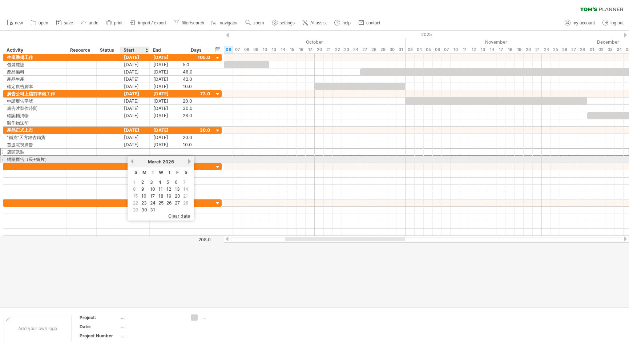
click at [132, 162] on link "previous" at bounding box center [131, 161] width 5 height 5
click at [134, 161] on link "previous" at bounding box center [131, 161] width 5 height 5
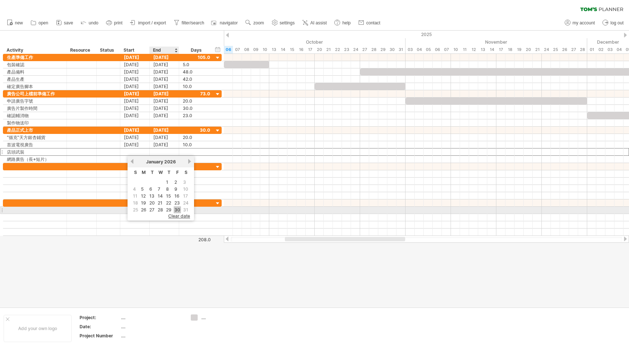
click at [177, 207] on link "30" at bounding box center [177, 209] width 7 height 7
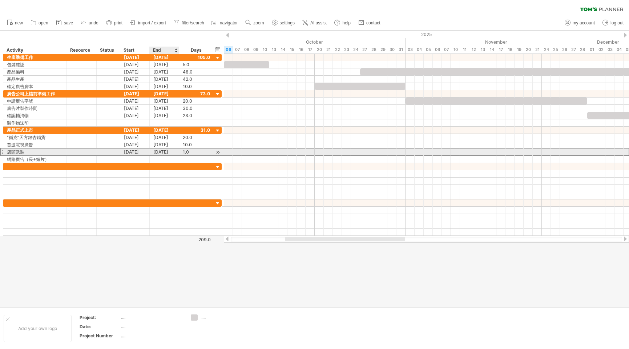
click at [167, 153] on div "[DATE]" at bounding box center [164, 151] width 29 height 7
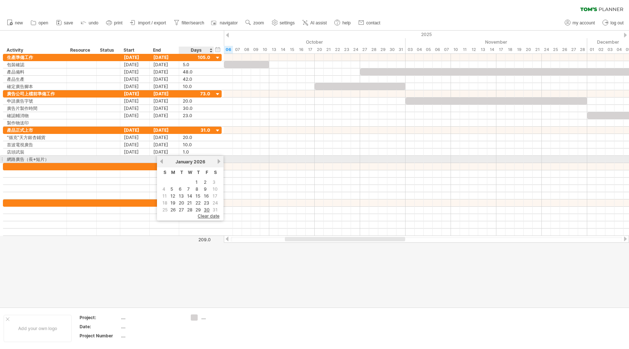
click at [217, 161] on link "next" at bounding box center [218, 161] width 5 height 5
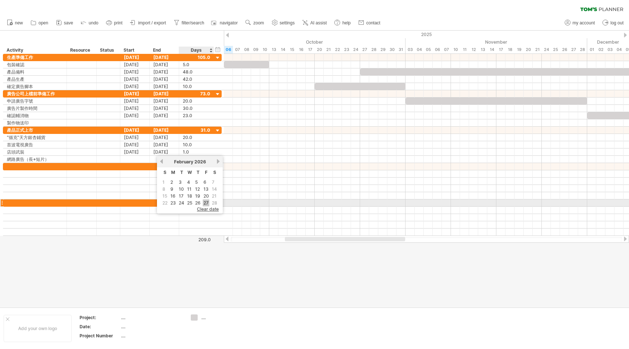
click at [203, 204] on link "27" at bounding box center [206, 202] width 7 height 7
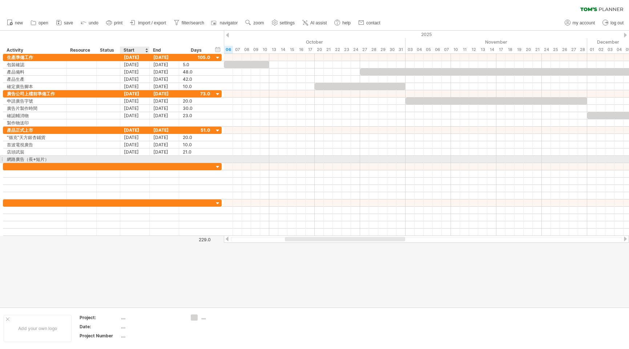
click at [137, 158] on div at bounding box center [134, 159] width 29 height 7
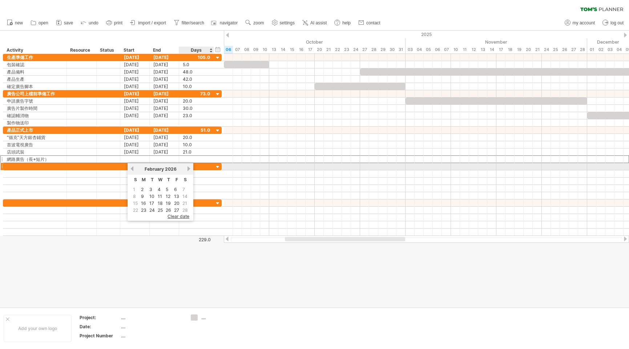
click at [190, 167] on link "next" at bounding box center [188, 168] width 5 height 5
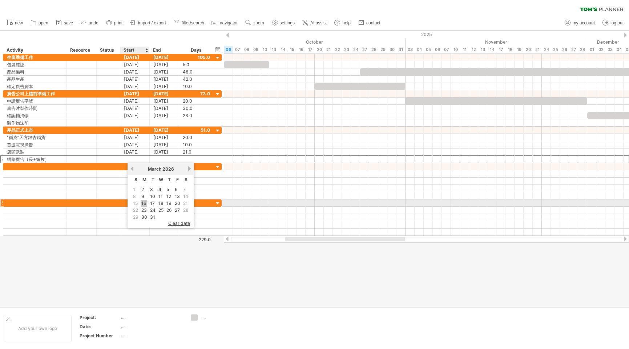
click at [147, 203] on link "16" at bounding box center [144, 203] width 7 height 7
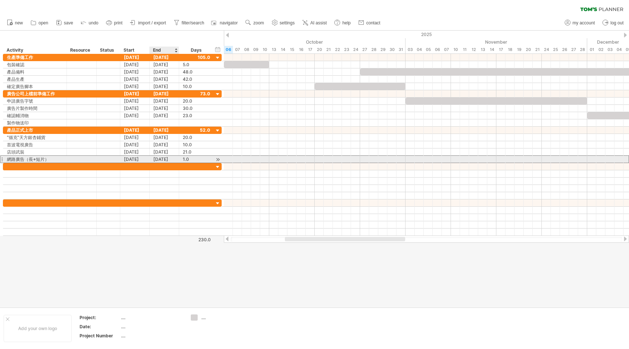
click at [167, 159] on div "[DATE]" at bounding box center [164, 159] width 29 height 7
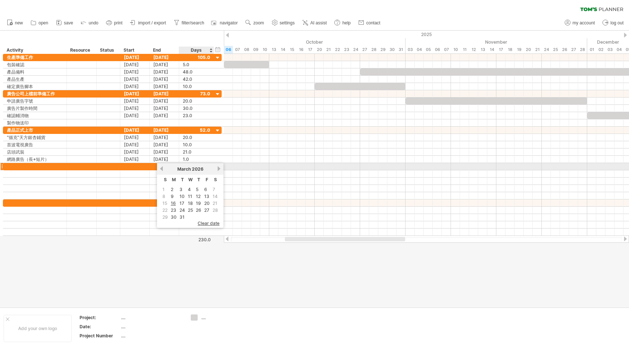
click at [220, 168] on link "next" at bounding box center [218, 168] width 5 height 5
click at [220, 169] on link "next" at bounding box center [218, 168] width 5 height 5
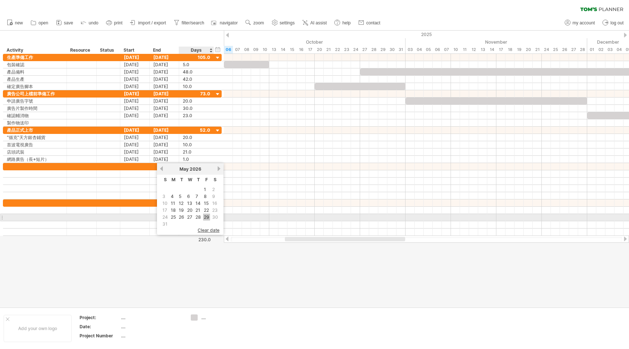
click at [205, 216] on link "29" at bounding box center [206, 216] width 7 height 7
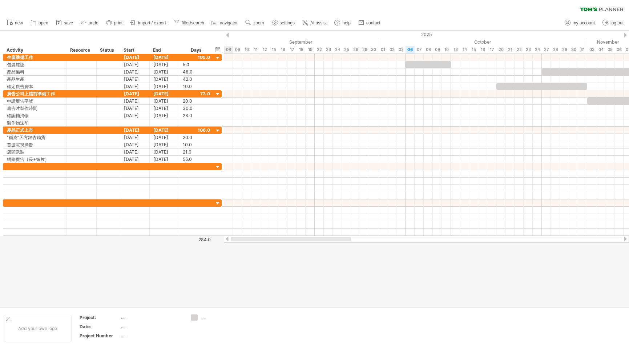
drag, startPoint x: 356, startPoint y: 237, endPoint x: 273, endPoint y: 238, distance: 82.9
click at [273, 238] on div at bounding box center [291, 239] width 120 height 4
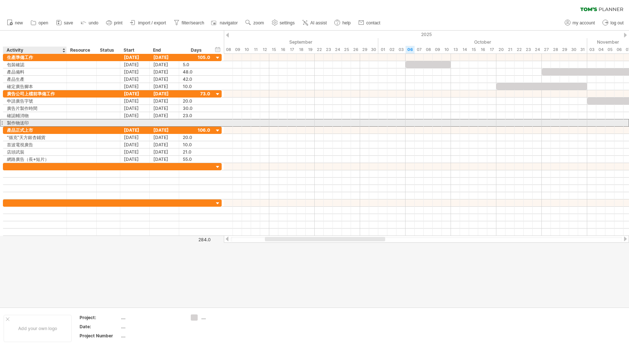
click at [26, 122] on div "製作物送印" at bounding box center [35, 122] width 56 height 7
click at [26, 122] on input "*****" at bounding box center [35, 122] width 56 height 7
click at [28, 122] on input "*****" at bounding box center [35, 122] width 56 height 7
click at [31, 123] on input "*****" at bounding box center [35, 122] width 56 height 7
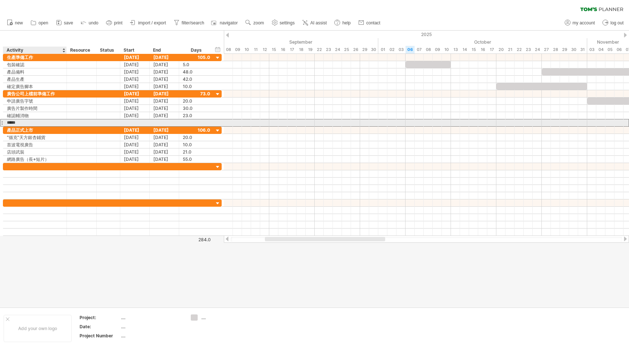
click at [25, 123] on input "*****" at bounding box center [35, 122] width 56 height 7
type input "*****"
click at [140, 120] on div at bounding box center [134, 122] width 29 height 7
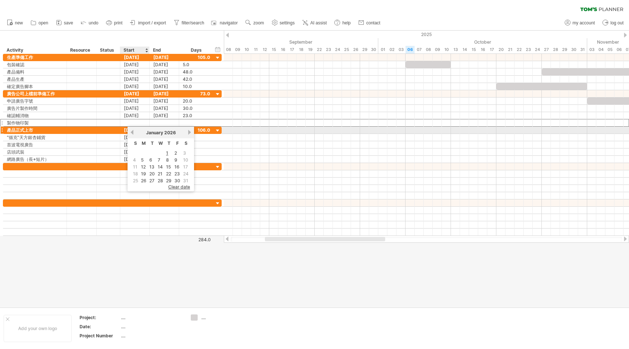
click at [131, 132] on link "previous" at bounding box center [131, 131] width 5 height 5
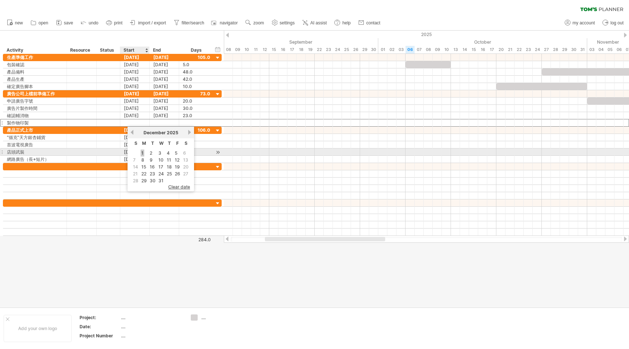
click at [143, 155] on link "1" at bounding box center [143, 152] width 4 height 7
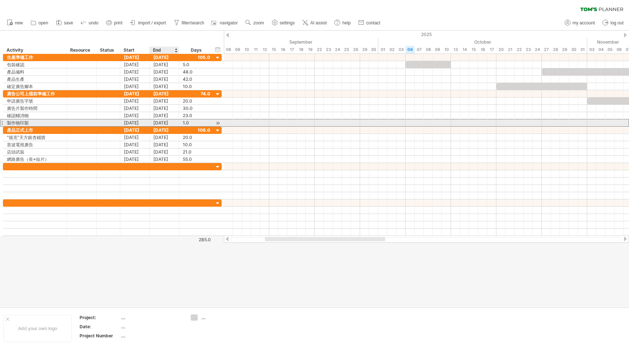
click at [168, 123] on div "[DATE]" at bounding box center [164, 122] width 29 height 7
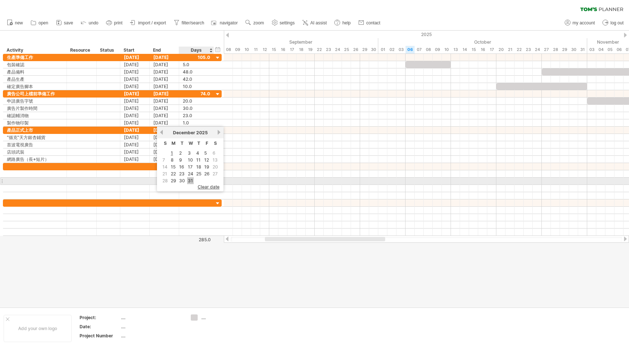
click at [191, 180] on link "31" at bounding box center [190, 180] width 7 height 7
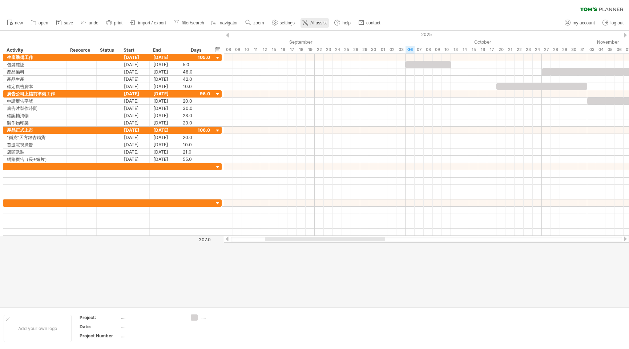
click at [314, 24] on span "AI assist" at bounding box center [319, 22] width 16 height 5
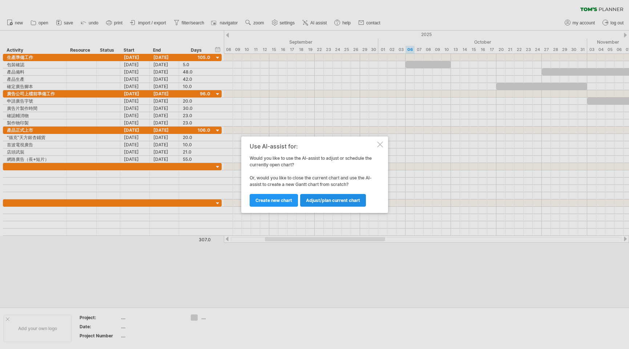
click at [340, 202] on span "Adjust/plan current chart" at bounding box center [333, 199] width 54 height 5
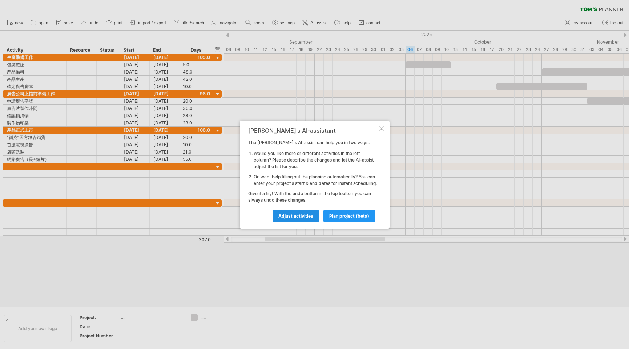
click at [307, 218] on span "Adjust activities" at bounding box center [296, 215] width 35 height 5
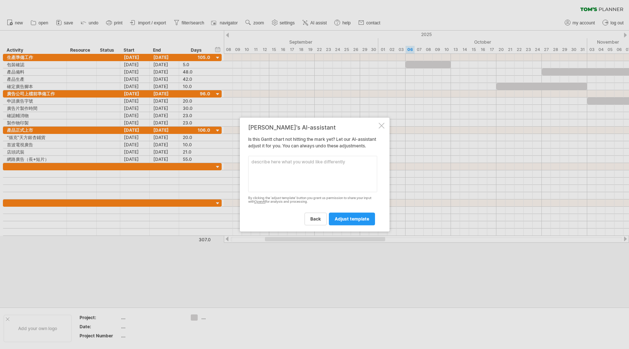
click at [370, 222] on link "adjust template" at bounding box center [352, 218] width 46 height 13
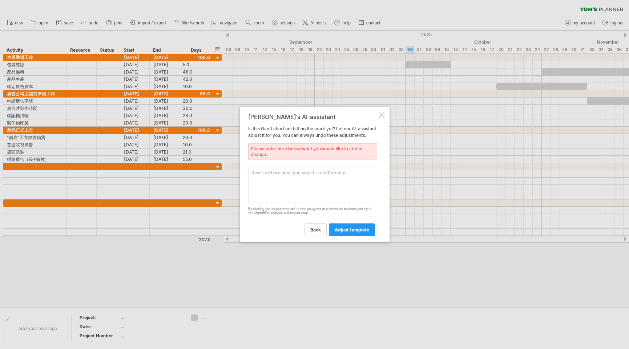
click at [359, 188] on textarea at bounding box center [312, 184] width 129 height 36
type textarea "ㄜ"
click at [351, 236] on link "adjust template" at bounding box center [352, 229] width 46 height 13
click at [350, 232] on span "adjust template" at bounding box center [352, 229] width 35 height 5
click at [307, 187] on textarea at bounding box center [312, 184] width 129 height 36
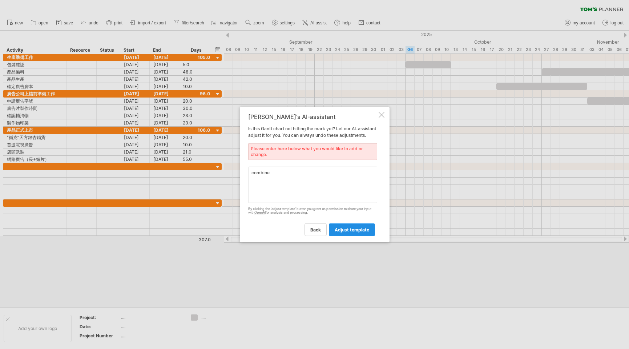
type textarea "combine"
click at [360, 230] on span "adjust template" at bounding box center [352, 229] width 35 height 5
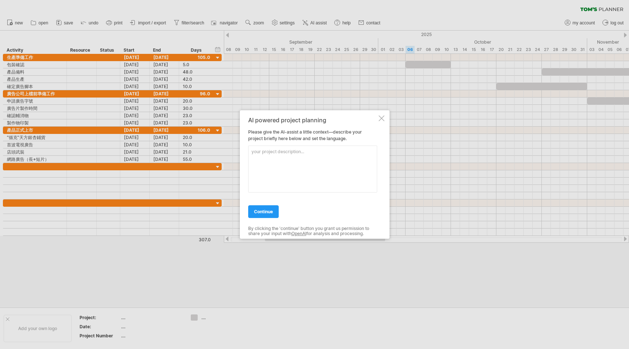
click at [272, 210] on span "continue" at bounding box center [263, 211] width 19 height 5
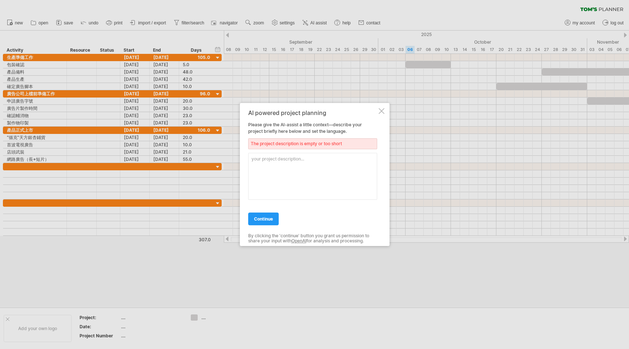
click at [379, 111] on div at bounding box center [382, 111] width 6 height 6
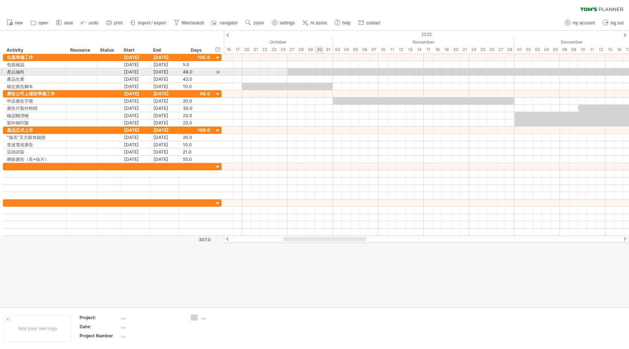
click at [319, 72] on div at bounding box center [506, 71] width 436 height 7
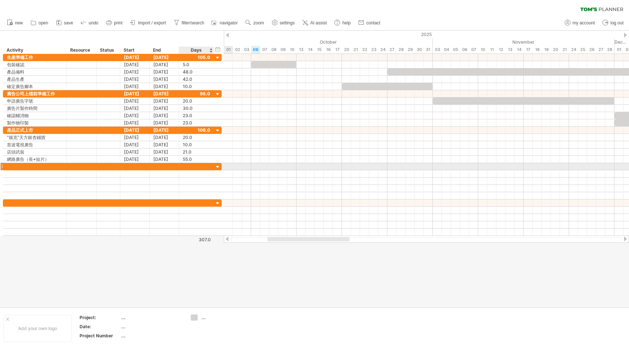
click at [206, 166] on div at bounding box center [196, 166] width 27 height 7
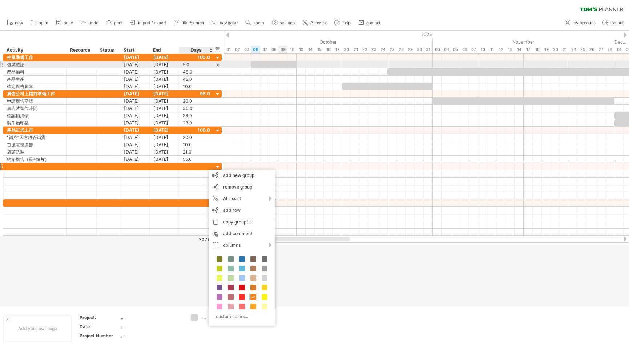
click at [281, 67] on div at bounding box center [273, 64] width 45 height 7
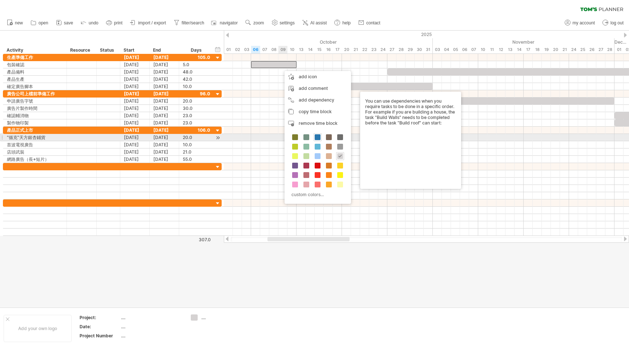
click at [316, 138] on span at bounding box center [318, 137] width 6 height 6
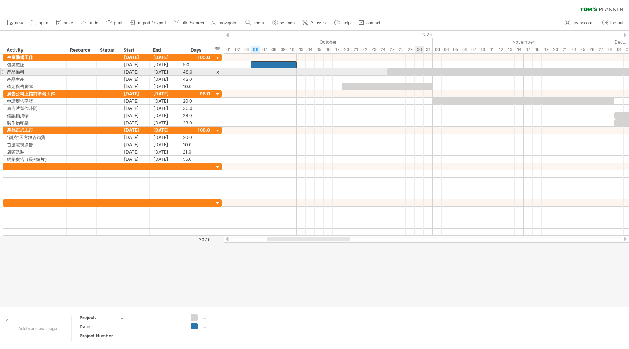
click at [417, 72] on div at bounding box center [606, 71] width 436 height 7
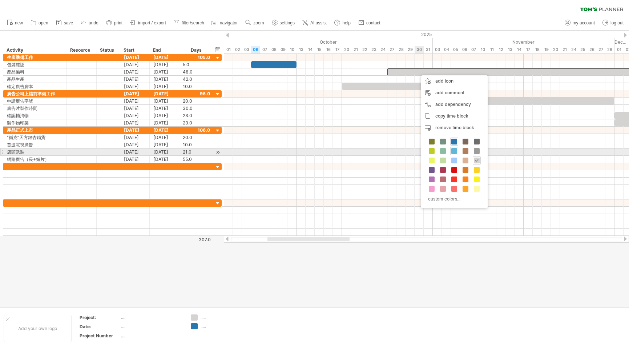
click at [456, 151] on span at bounding box center [455, 151] width 6 height 6
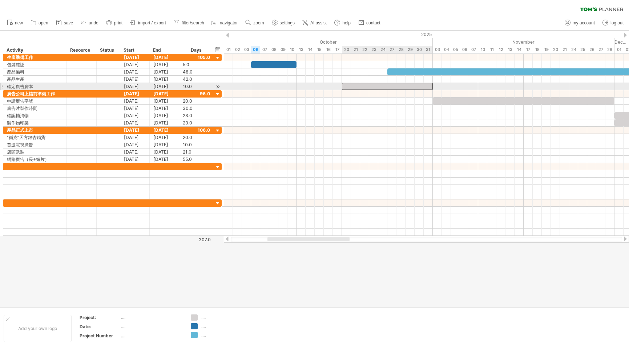
click at [391, 88] on div at bounding box center [387, 86] width 91 height 7
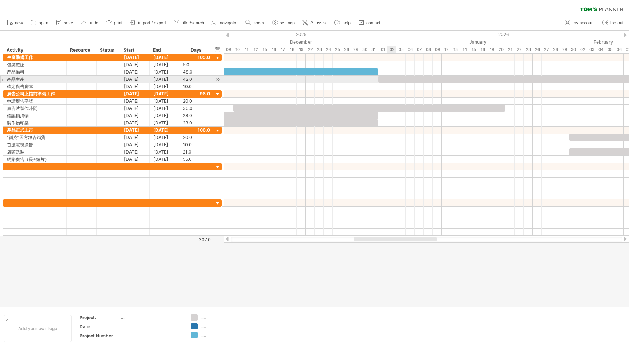
click at [392, 80] on div at bounding box center [570, 79] width 382 height 7
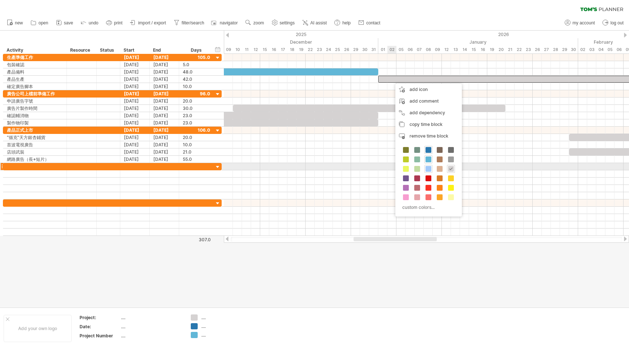
click at [428, 169] on span at bounding box center [429, 169] width 6 height 6
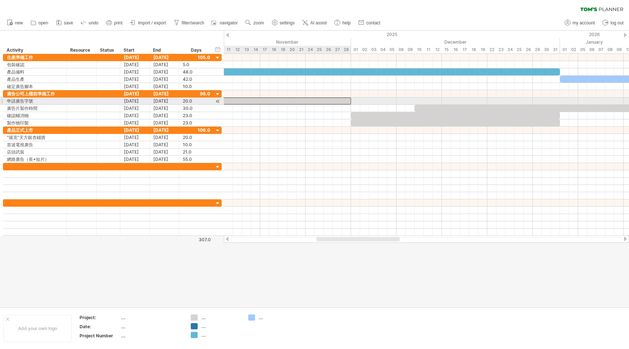
click at [282, 98] on div at bounding box center [260, 100] width 182 height 7
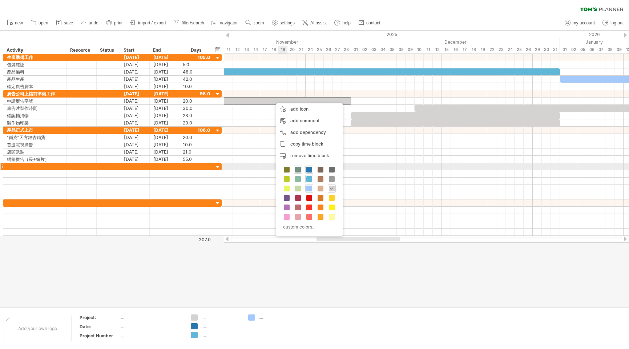
click at [299, 169] on span at bounding box center [298, 170] width 6 height 6
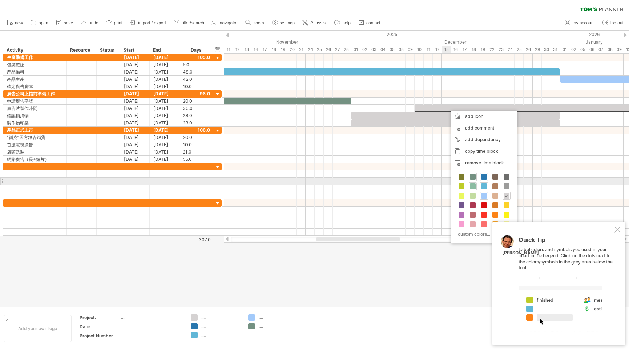
click at [472, 185] on span at bounding box center [473, 186] width 6 height 6
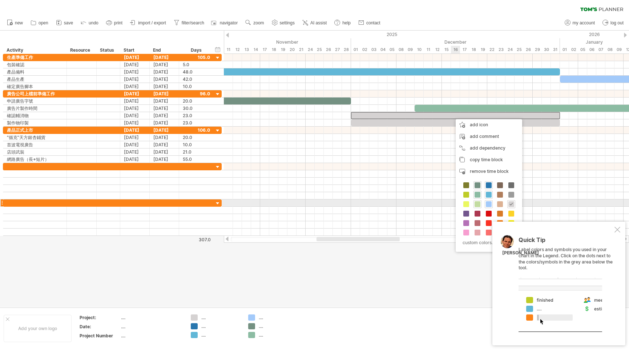
click at [477, 205] on span at bounding box center [478, 204] width 6 height 6
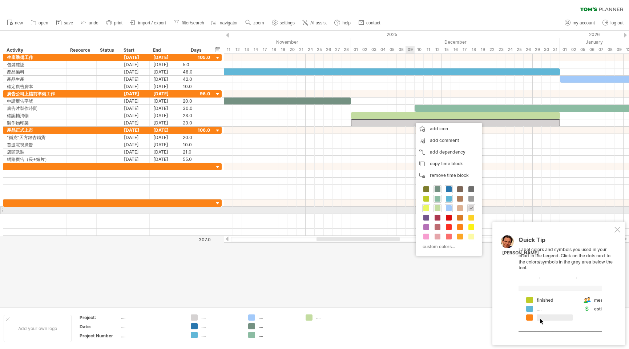
click at [428, 209] on span at bounding box center [427, 208] width 6 height 6
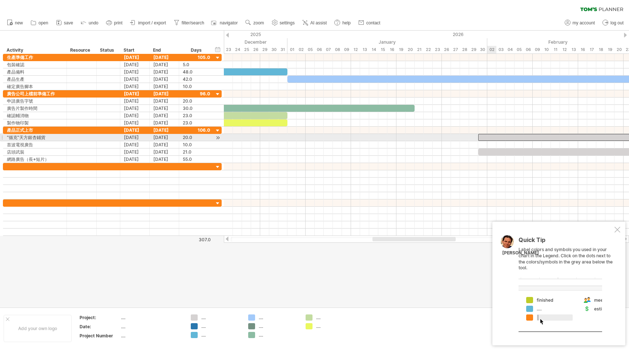
click at [493, 137] on div at bounding box center [570, 137] width 182 height 7
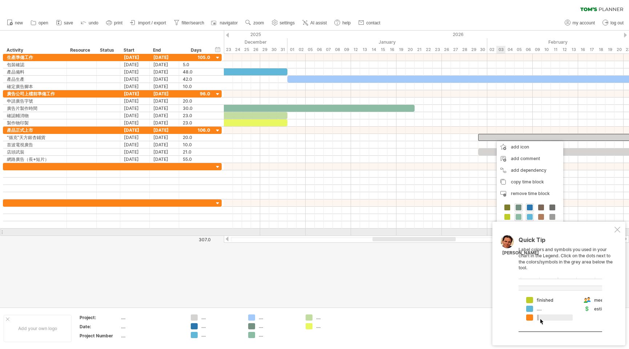
click at [618, 231] on div at bounding box center [618, 230] width 6 height 6
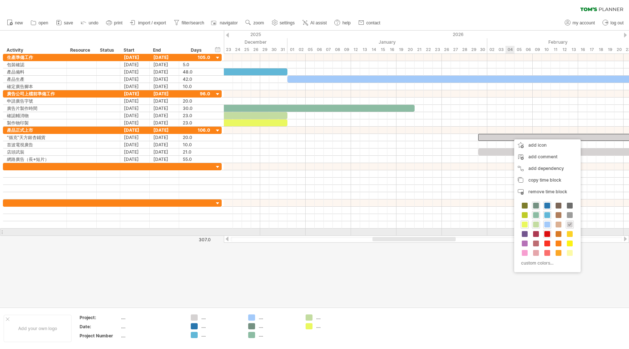
click at [549, 235] on span at bounding box center [548, 234] width 6 height 6
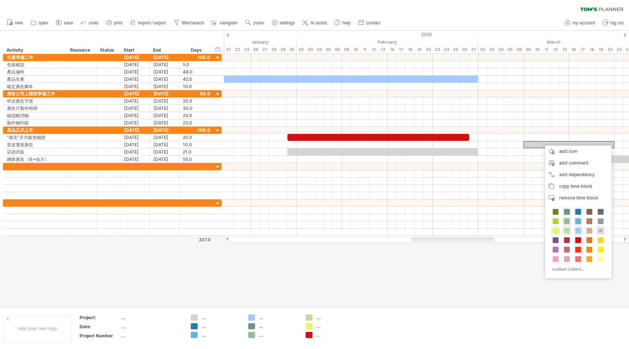
click at [576, 249] on span at bounding box center [579, 250] width 6 height 6
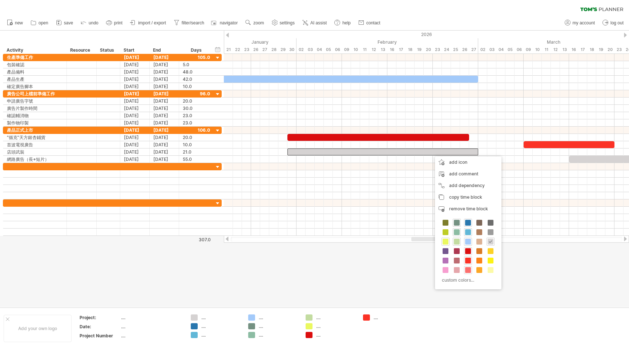
click at [468, 271] on span at bounding box center [468, 270] width 6 height 6
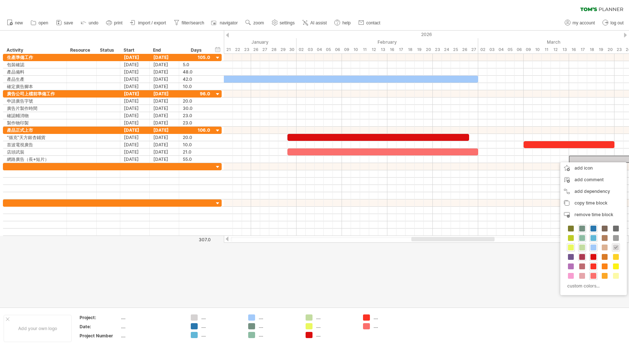
click at [584, 256] on span at bounding box center [583, 257] width 6 height 6
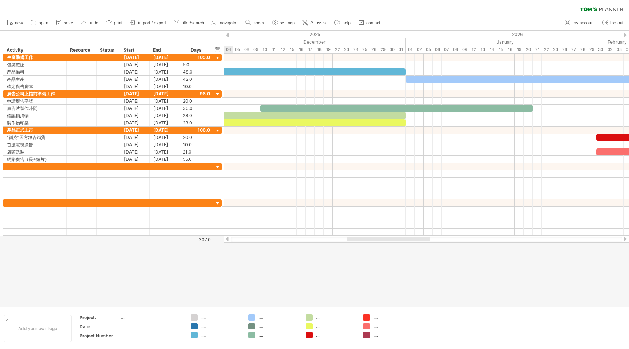
drag, startPoint x: 473, startPoint y: 239, endPoint x: 406, endPoint y: 236, distance: 67.0
click at [406, 236] on div at bounding box center [426, 238] width 405 height 7
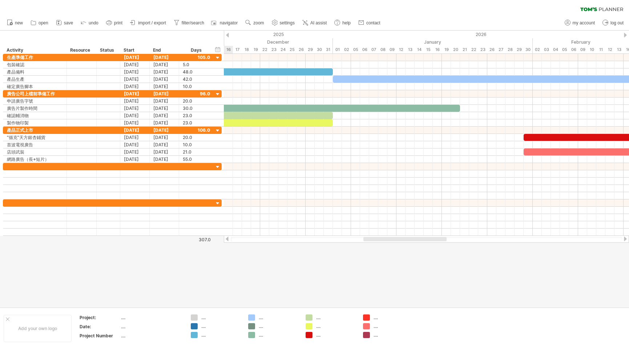
drag, startPoint x: 401, startPoint y: 237, endPoint x: 419, endPoint y: 242, distance: 18.3
click at [423, 237] on div at bounding box center [405, 239] width 83 height 4
click at [278, 23] on use at bounding box center [274, 22] width 7 height 7
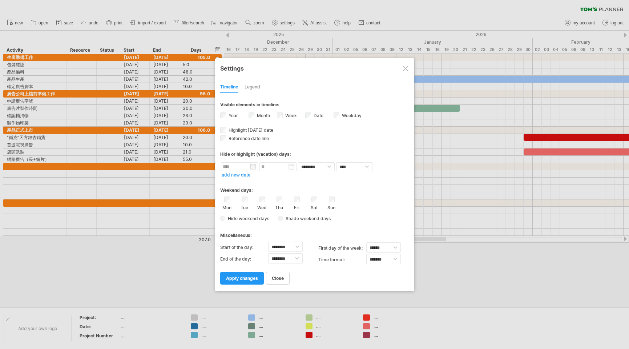
click at [278, 23] on div at bounding box center [314, 174] width 629 height 349
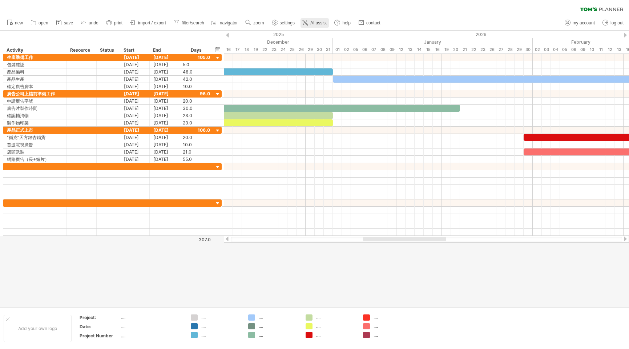
click at [317, 24] on span "AI assist" at bounding box center [319, 22] width 16 height 5
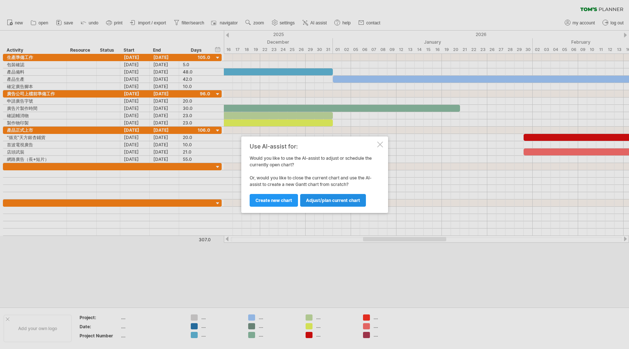
click at [336, 203] on link "Adjust/plan current chart" at bounding box center [333, 200] width 66 height 13
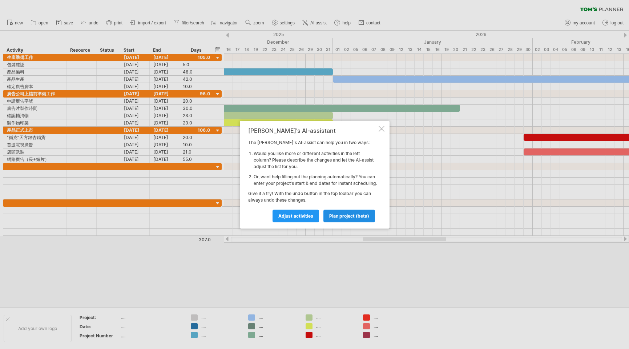
click at [348, 222] on link "plan project (beta)" at bounding box center [350, 215] width 52 height 13
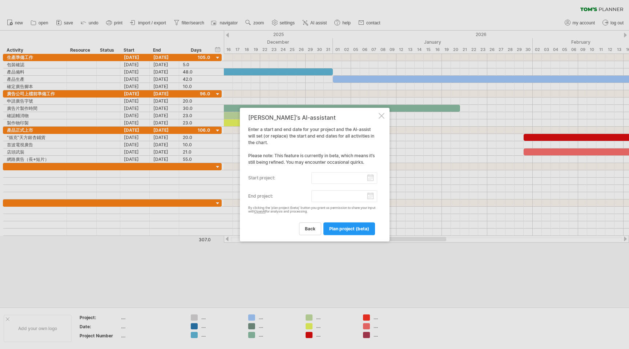
click at [371, 178] on input "start project:" at bounding box center [345, 178] width 66 height 12
click at [384, 117] on div at bounding box center [382, 116] width 6 height 6
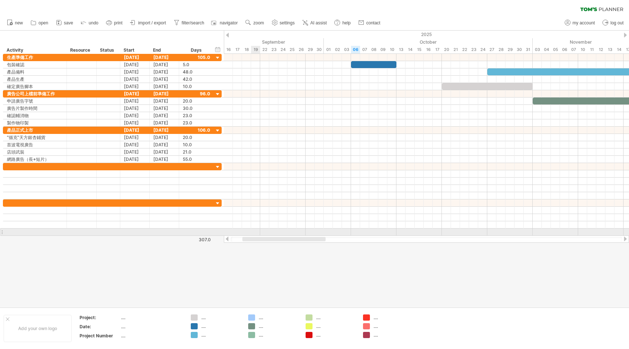
drag, startPoint x: 380, startPoint y: 239, endPoint x: 260, endPoint y: 233, distance: 120.9
click at [260, 233] on div "Trying to reach [DOMAIN_NAME] Connected again... clear filter new open" at bounding box center [314, 174] width 629 height 349
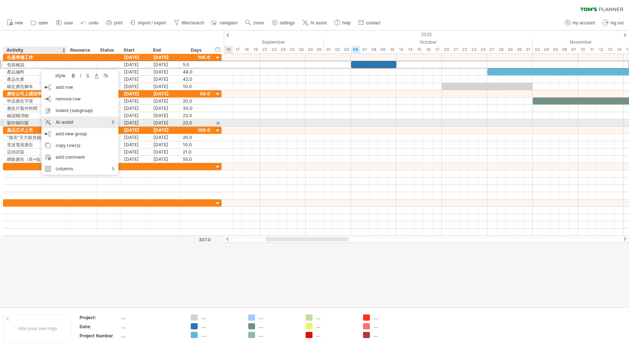
click at [70, 122] on div "AI-assist" at bounding box center [79, 122] width 77 height 12
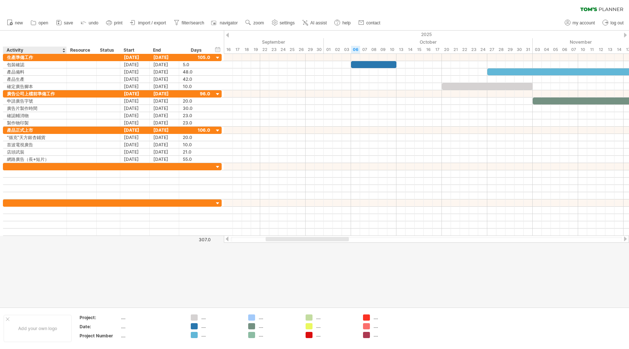
click at [124, 251] on div at bounding box center [314, 169] width 629 height 276
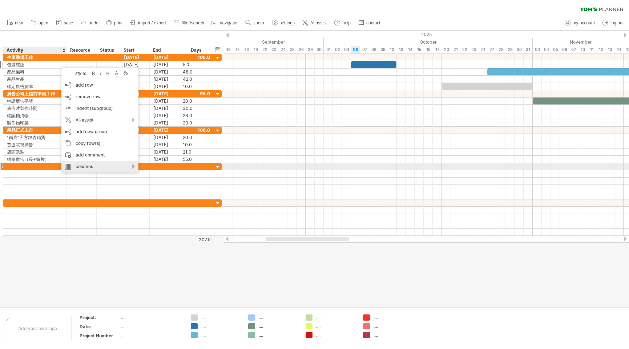
click at [131, 166] on div "columns" at bounding box center [99, 167] width 77 height 12
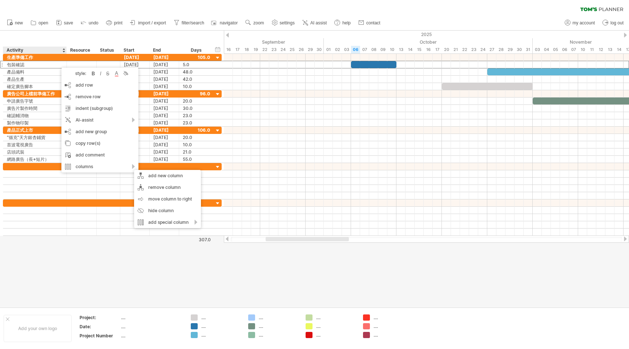
click at [128, 264] on div at bounding box center [314, 169] width 629 height 276
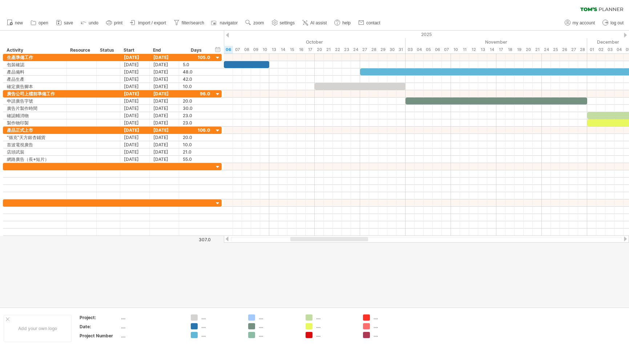
drag, startPoint x: 296, startPoint y: 240, endPoint x: 323, endPoint y: 239, distance: 26.6
click at [322, 239] on div at bounding box center [330, 239] width 78 height 4
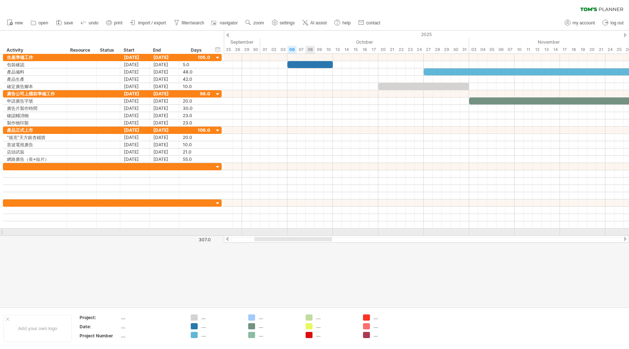
drag, startPoint x: 327, startPoint y: 238, endPoint x: 313, endPoint y: 228, distance: 17.0
click at [313, 228] on div "Trying to reach [DOMAIN_NAME] Connected again... clear filter new open" at bounding box center [314, 174] width 629 height 349
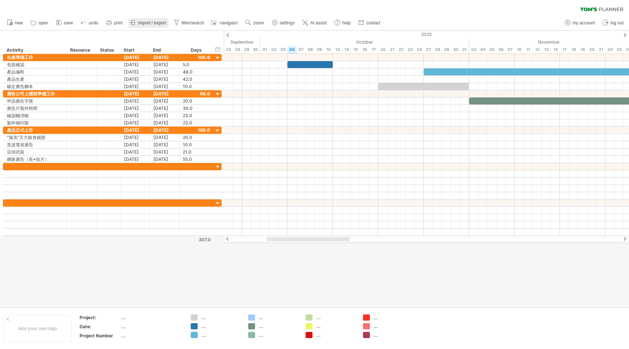
click at [143, 24] on span "import / export" at bounding box center [152, 22] width 28 height 5
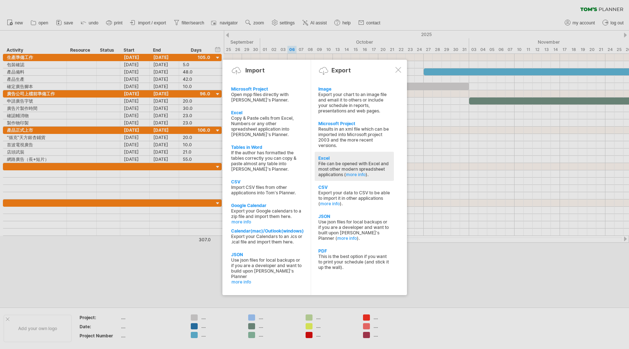
click at [352, 160] on div "Excel" at bounding box center [355, 157] width 72 height 5
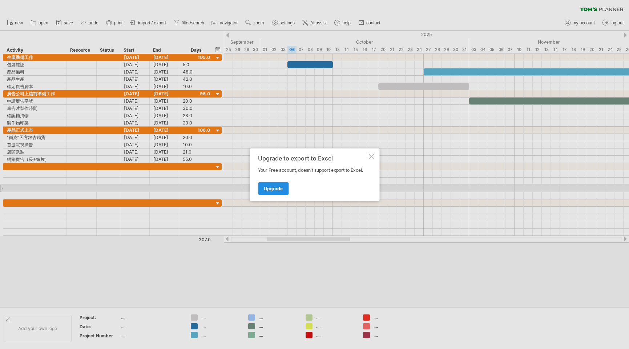
click at [282, 186] on link "Upgrade" at bounding box center [273, 188] width 31 height 13
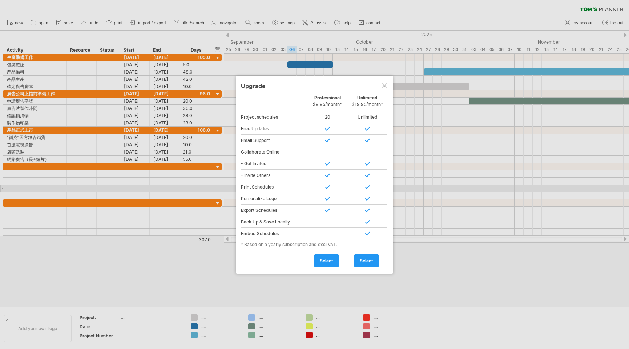
click at [382, 86] on div at bounding box center [385, 86] width 6 height 6
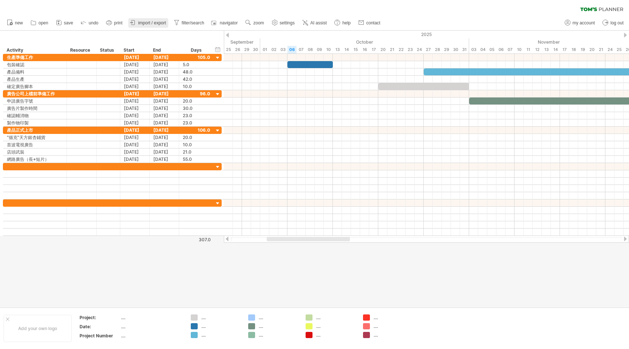
click at [154, 23] on span "import / export" at bounding box center [152, 22] width 28 height 5
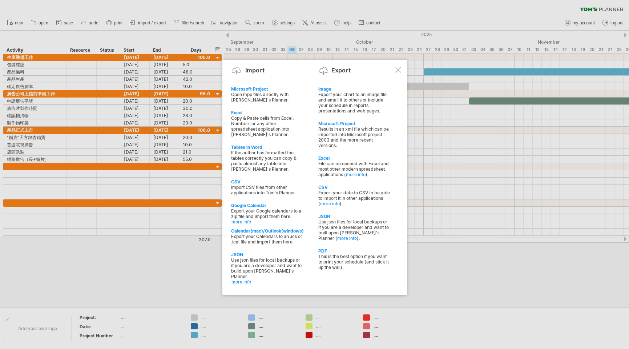
click at [336, 269] on div "This is the best option if you want to print your schedule (and stick it up the…" at bounding box center [355, 261] width 72 height 16
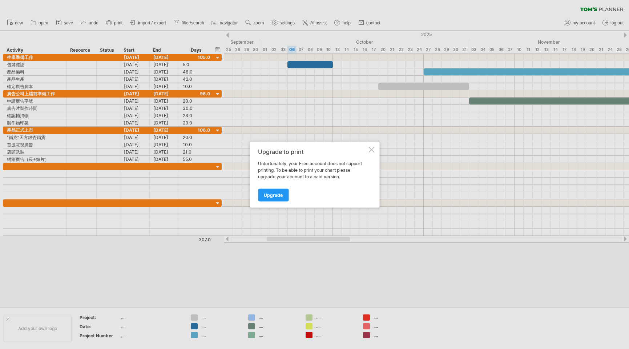
click at [374, 148] on div at bounding box center [372, 150] width 6 height 6
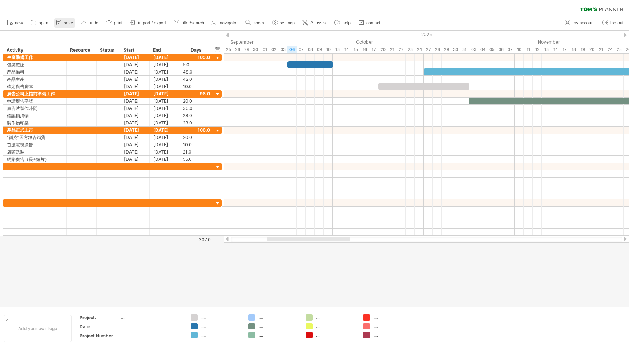
click at [57, 21] on icon at bounding box center [58, 22] width 5 height 5
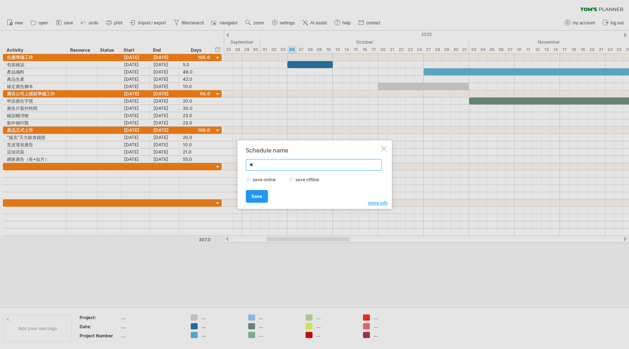
type input "*"
type input "*********"
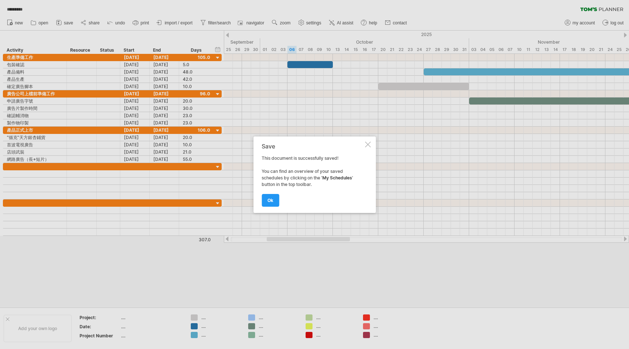
click at [272, 202] on span "ok" at bounding box center [271, 199] width 6 height 5
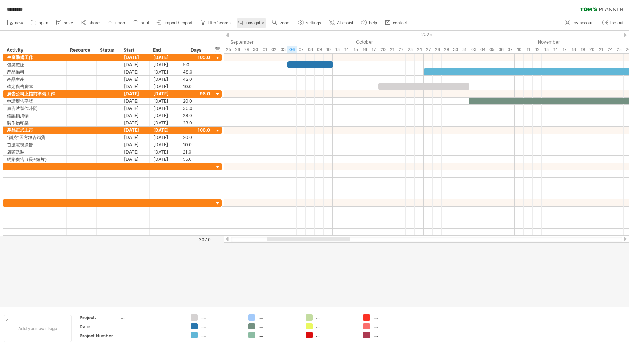
click at [248, 21] on span "navigator" at bounding box center [256, 22] width 18 height 5
click at [623, 309] on div at bounding box center [621, 312] width 6 height 6
click at [65, 254] on div at bounding box center [314, 169] width 629 height 276
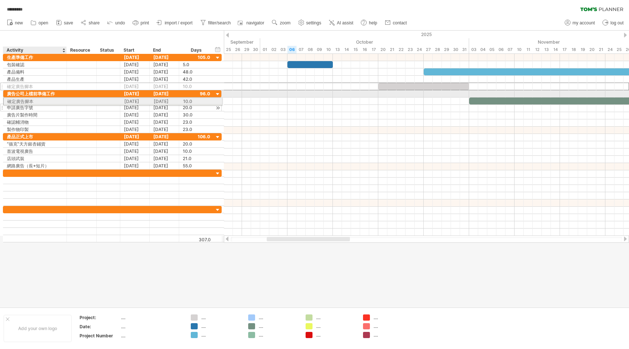
drag, startPoint x: 16, startPoint y: 85, endPoint x: 9, endPoint y: 100, distance: 16.4
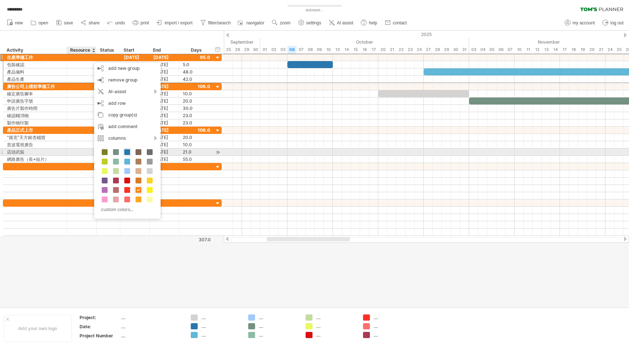
click at [128, 153] on span at bounding box center [127, 152] width 6 height 6
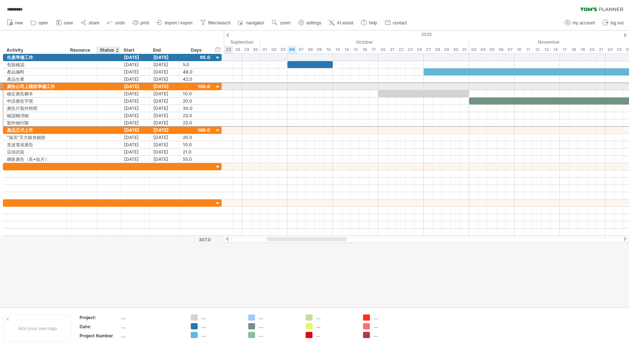
click at [109, 86] on div at bounding box center [108, 86] width 16 height 7
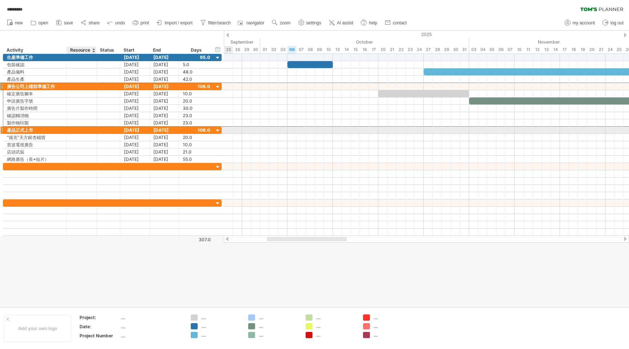
click at [88, 129] on div at bounding box center [82, 130] width 22 height 7
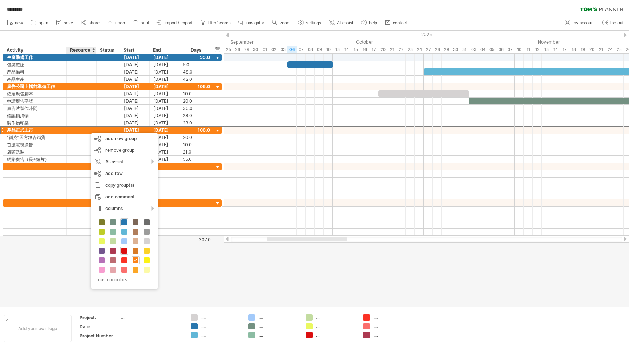
click at [122, 250] on span at bounding box center [124, 251] width 6 height 6
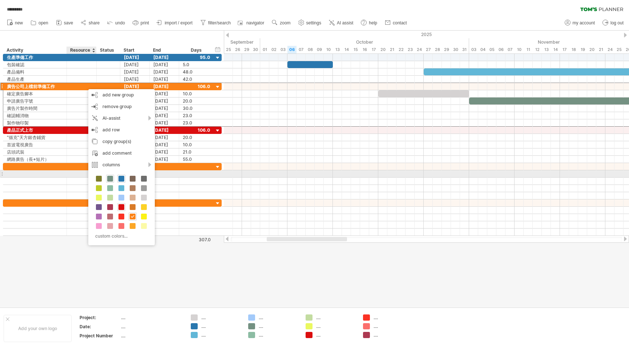
click at [107, 176] on div at bounding box center [110, 179] width 8 height 8
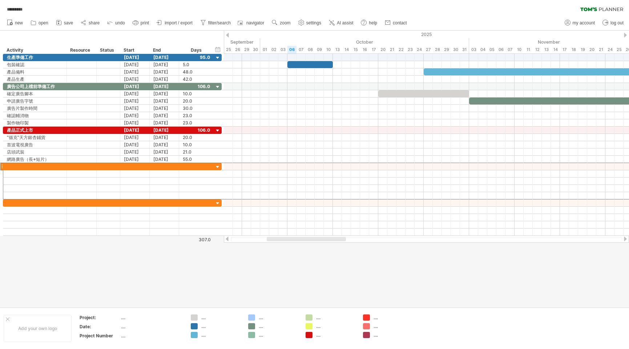
click at [69, 24] on span "save" at bounding box center [68, 22] width 9 height 5
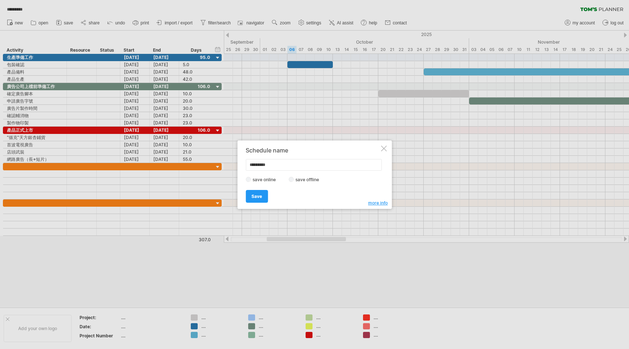
click at [257, 200] on link "Save" at bounding box center [257, 196] width 22 height 13
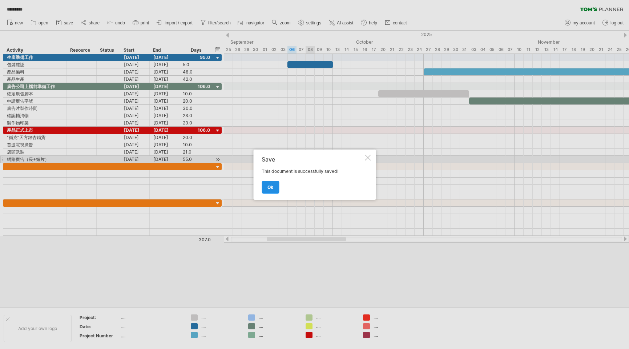
click at [272, 187] on span "ok" at bounding box center [271, 186] width 6 height 5
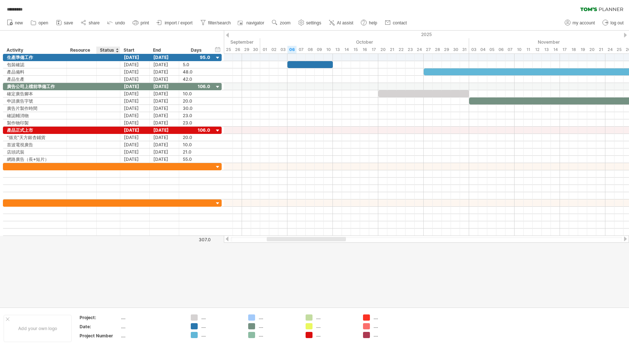
click at [114, 51] on div "Status" at bounding box center [108, 50] width 16 height 7
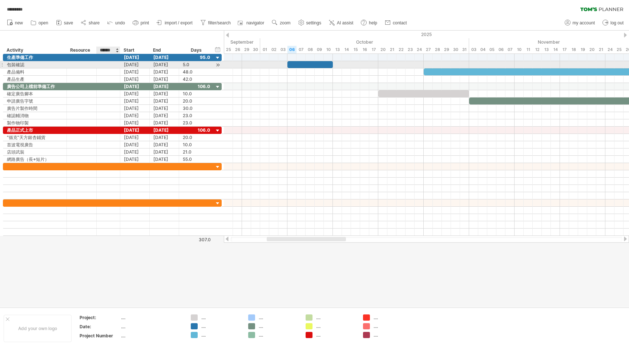
click at [103, 63] on div at bounding box center [108, 64] width 16 height 7
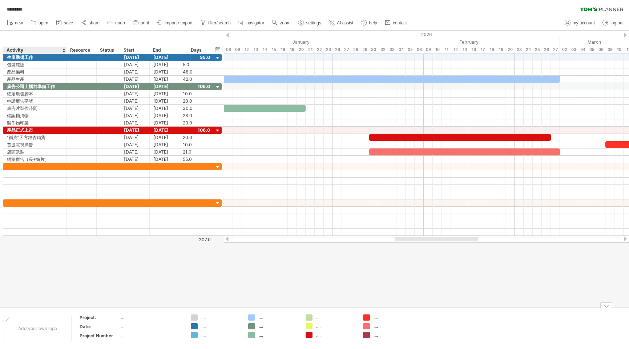
click at [35, 331] on div "Add your own logo" at bounding box center [38, 328] width 68 height 27
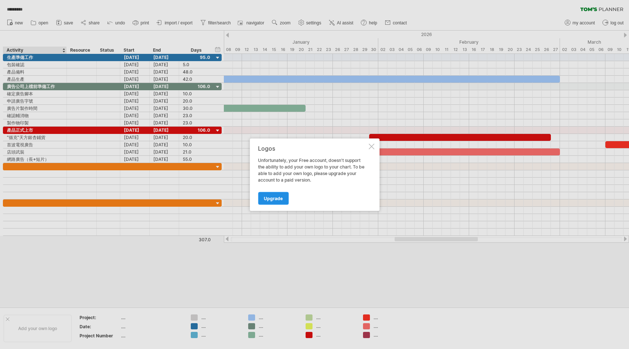
click at [274, 199] on span "Upgrade" at bounding box center [273, 197] width 19 height 5
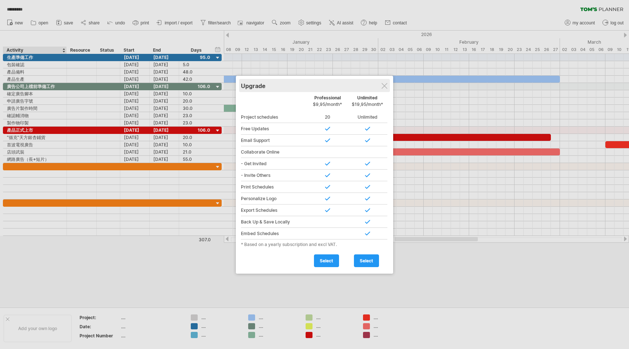
click at [381, 85] on div "Upgrade" at bounding box center [314, 85] width 147 height 13
click at [383, 84] on div at bounding box center [385, 86] width 6 height 6
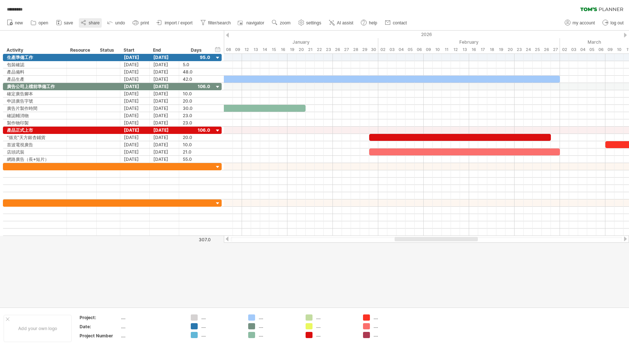
click at [91, 23] on span "share" at bounding box center [94, 22] width 11 height 5
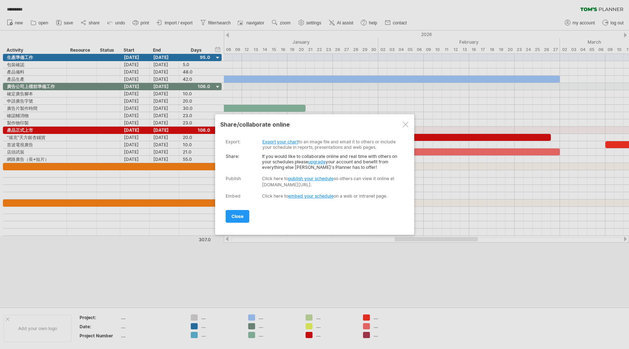
click at [284, 141] on link "Export your chart" at bounding box center [281, 141] width 36 height 5
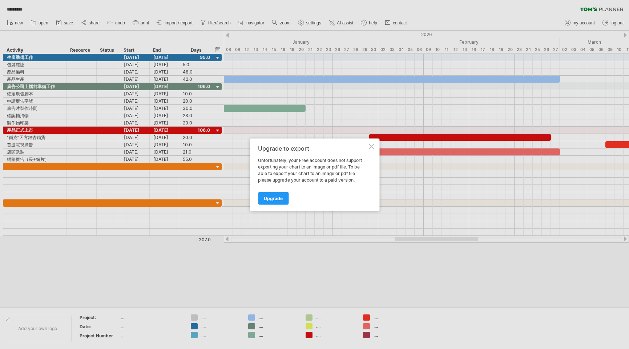
click at [369, 145] on div at bounding box center [372, 146] width 6 height 6
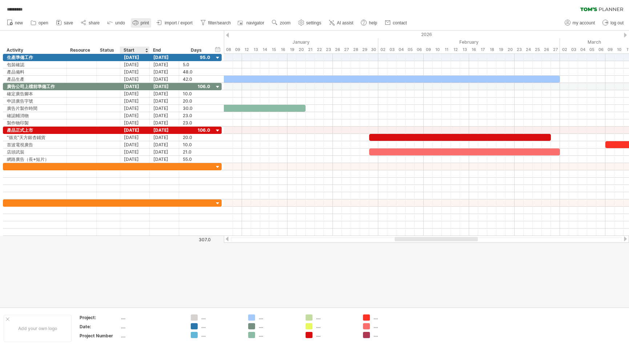
click at [149, 26] on link "print" at bounding box center [141, 22] width 20 height 9
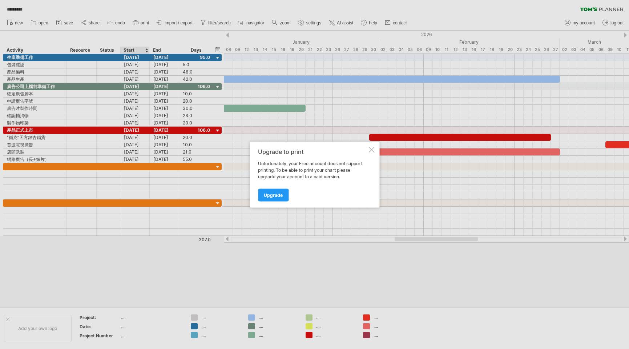
click at [372, 151] on div at bounding box center [372, 150] width 6 height 6
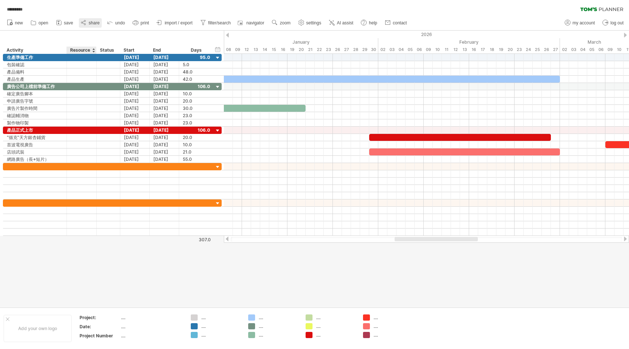
click at [86, 27] on link "share" at bounding box center [90, 22] width 23 height 9
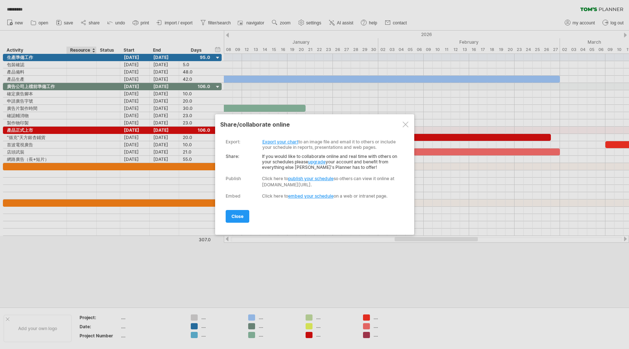
click at [304, 196] on link "embed your schedule" at bounding box center [310, 195] width 45 height 5
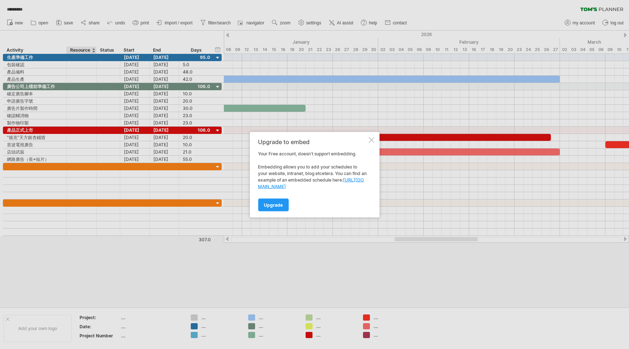
click at [374, 141] on div at bounding box center [372, 140] width 6 height 6
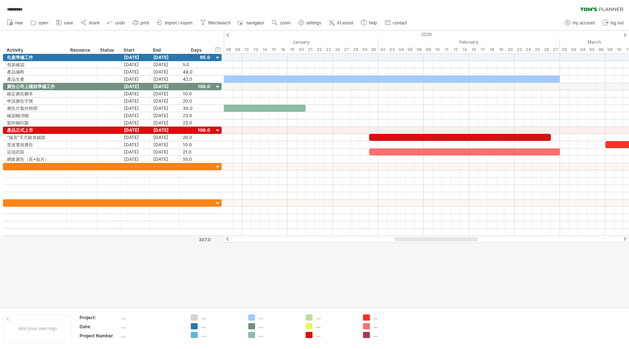
click at [299, 22] on use at bounding box center [301, 22] width 7 height 7
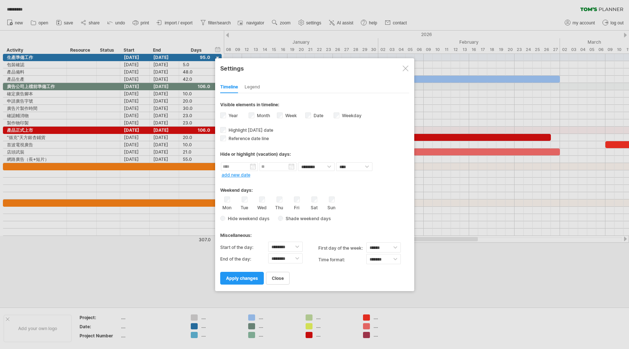
click at [253, 88] on div "Legend" at bounding box center [253, 87] width 16 height 12
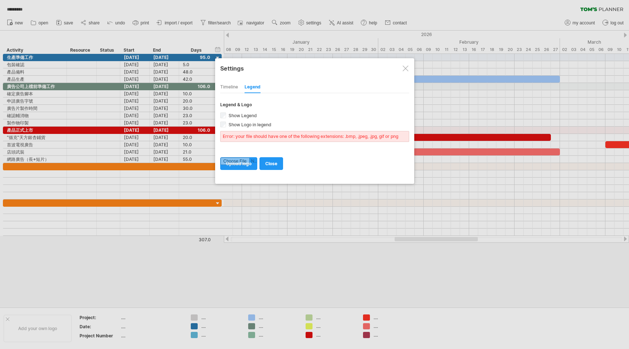
click at [234, 88] on div "Timeline" at bounding box center [229, 87] width 18 height 12
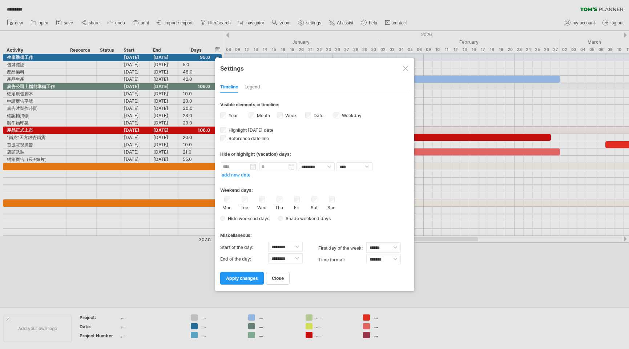
click at [277, 276] on span "close" at bounding box center [278, 277] width 12 height 5
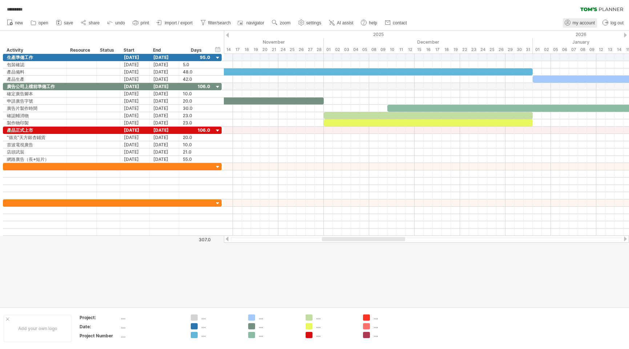
click at [583, 21] on span "my account" at bounding box center [584, 22] width 22 height 5
type input "**********"
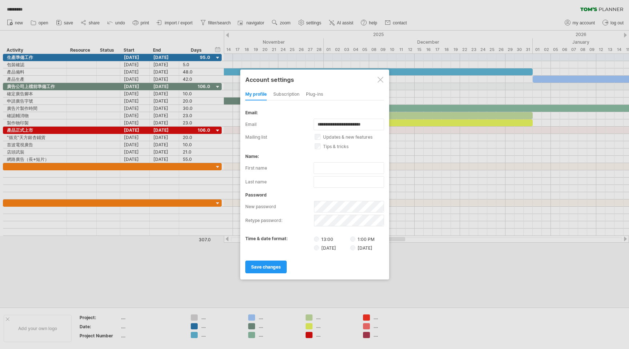
click at [289, 96] on div "subscription" at bounding box center [286, 95] width 26 height 12
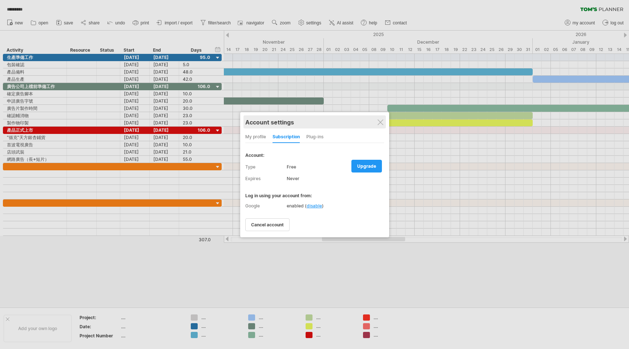
click at [313, 139] on div "Plug-ins" at bounding box center [315, 137] width 17 height 12
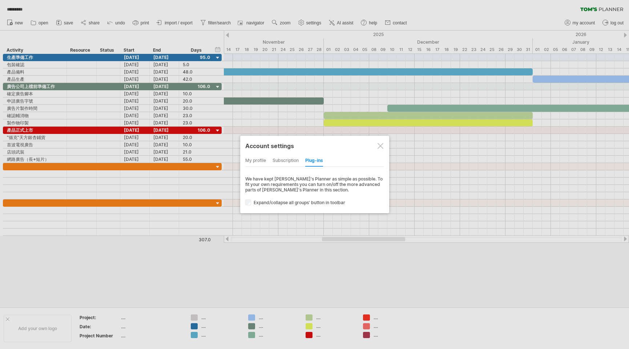
click at [256, 159] on div "my profile" at bounding box center [255, 161] width 21 height 12
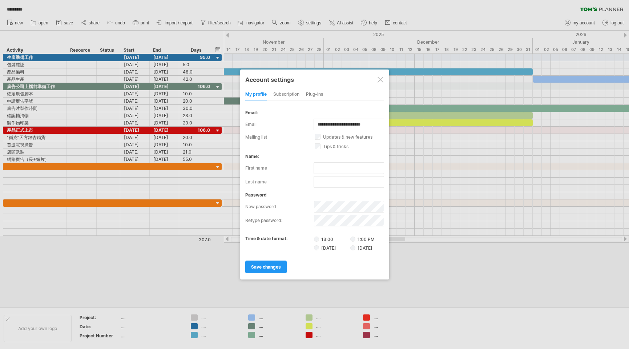
click at [257, 271] on link "save changes" at bounding box center [265, 266] width 41 height 13
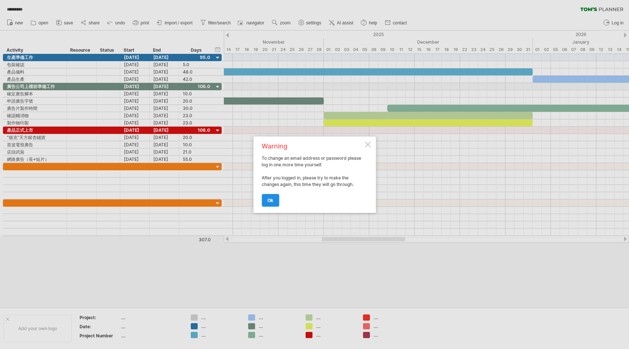
click at [265, 199] on link "ok" at bounding box center [270, 200] width 17 height 13
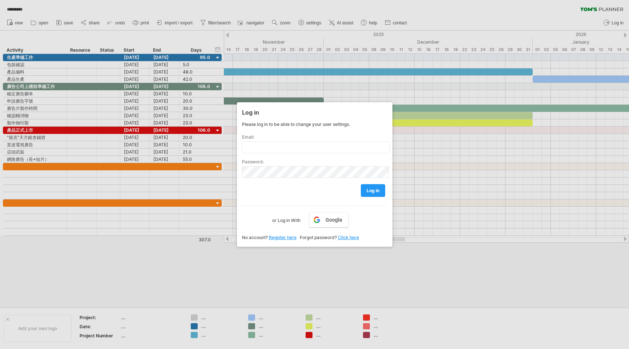
click at [376, 266] on div at bounding box center [314, 174] width 629 height 349
click at [612, 22] on div at bounding box center [314, 174] width 629 height 349
click at [340, 217] on span "Google" at bounding box center [334, 220] width 17 height 6
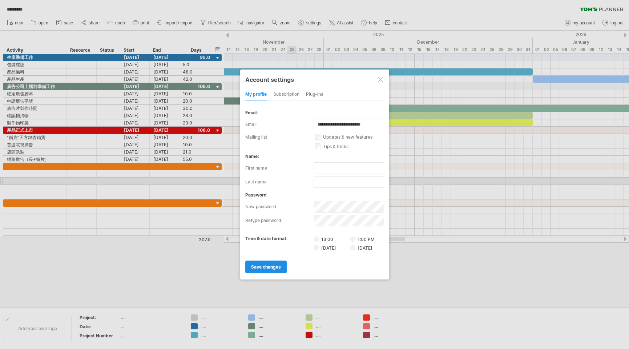
click at [274, 266] on span "save changes" at bounding box center [266, 266] width 30 height 5
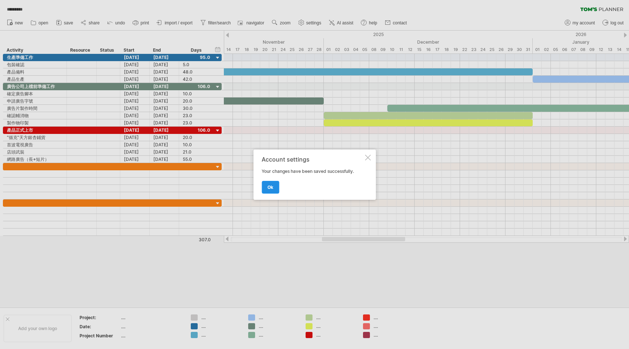
click at [271, 184] on span "ok" at bounding box center [271, 186] width 6 height 5
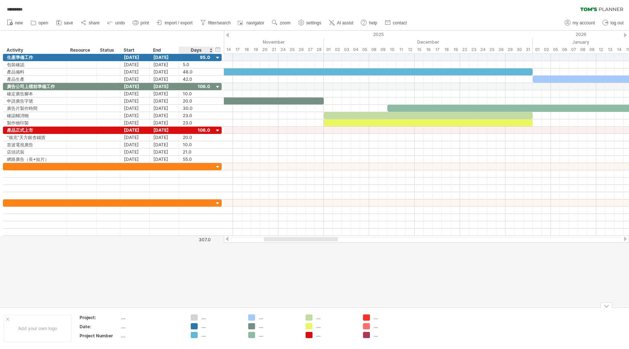
click at [194, 318] on div "Trying to reach [DOMAIN_NAME] Connected again... ********* clear filter" at bounding box center [314, 174] width 629 height 349
click at [255, 319] on div "...." at bounding box center [273, 317] width 50 height 6
click at [263, 319] on div "...." at bounding box center [279, 317] width 40 height 6
drag, startPoint x: 261, startPoint y: 317, endPoint x: 253, endPoint y: 318, distance: 7.3
click at [261, 317] on input "text" at bounding box center [277, 317] width 36 height 6
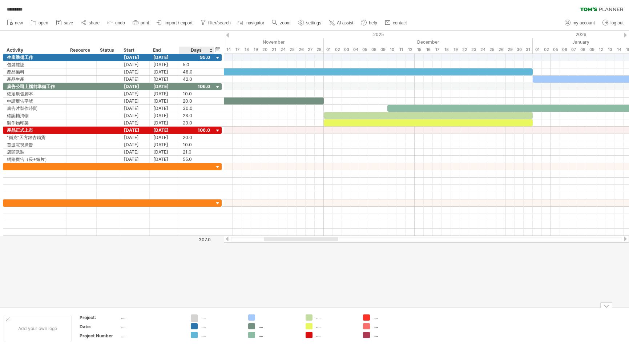
click at [197, 317] on div "Trying to reach [DOMAIN_NAME] Connected again... ********* clear filter" at bounding box center [314, 174] width 629 height 349
click at [127, 315] on div "...." at bounding box center [151, 317] width 61 height 6
click at [173, 20] on link "import / export" at bounding box center [175, 22] width 40 height 9
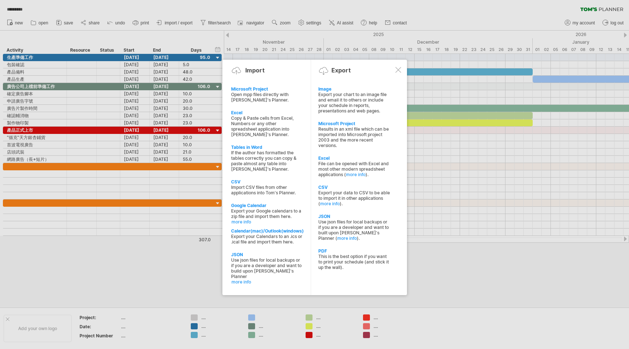
click at [328, 93] on div "Export your chart to an image file and email it to others or include your sched…" at bounding box center [355, 103] width 72 height 22
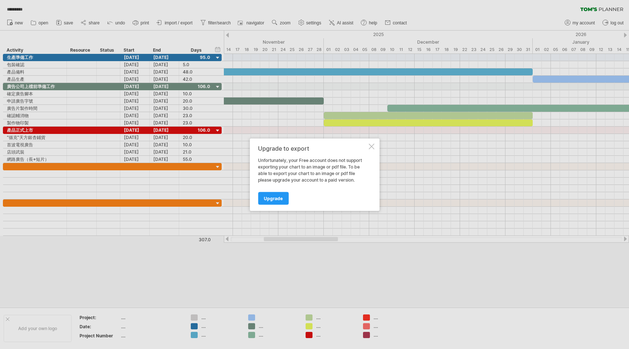
click at [371, 147] on div at bounding box center [372, 146] width 6 height 6
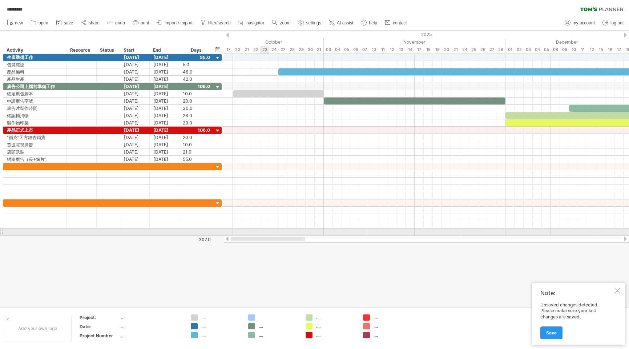
drag, startPoint x: 335, startPoint y: 239, endPoint x: 261, endPoint y: 233, distance: 74.4
click at [261, 233] on div "Trying to reach [DOMAIN_NAME] Connected again... autosave... ********* clear fi…" at bounding box center [314, 174] width 629 height 349
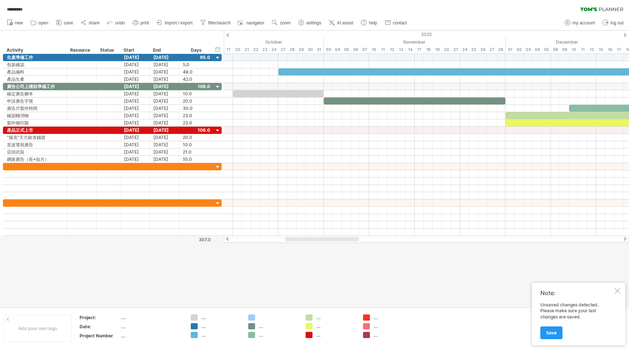
click at [551, 332] on link "Save" at bounding box center [552, 332] width 22 height 13
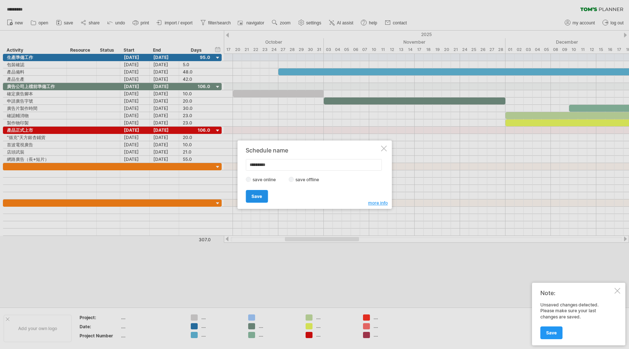
click at [262, 201] on link "Save" at bounding box center [257, 196] width 22 height 13
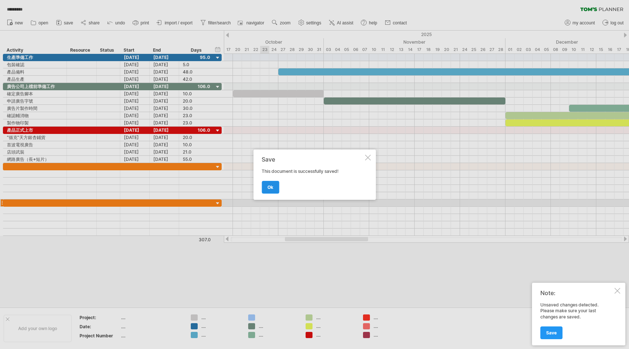
click at [269, 191] on link "ok" at bounding box center [270, 187] width 17 height 13
